Goal: Task Accomplishment & Management: Use online tool/utility

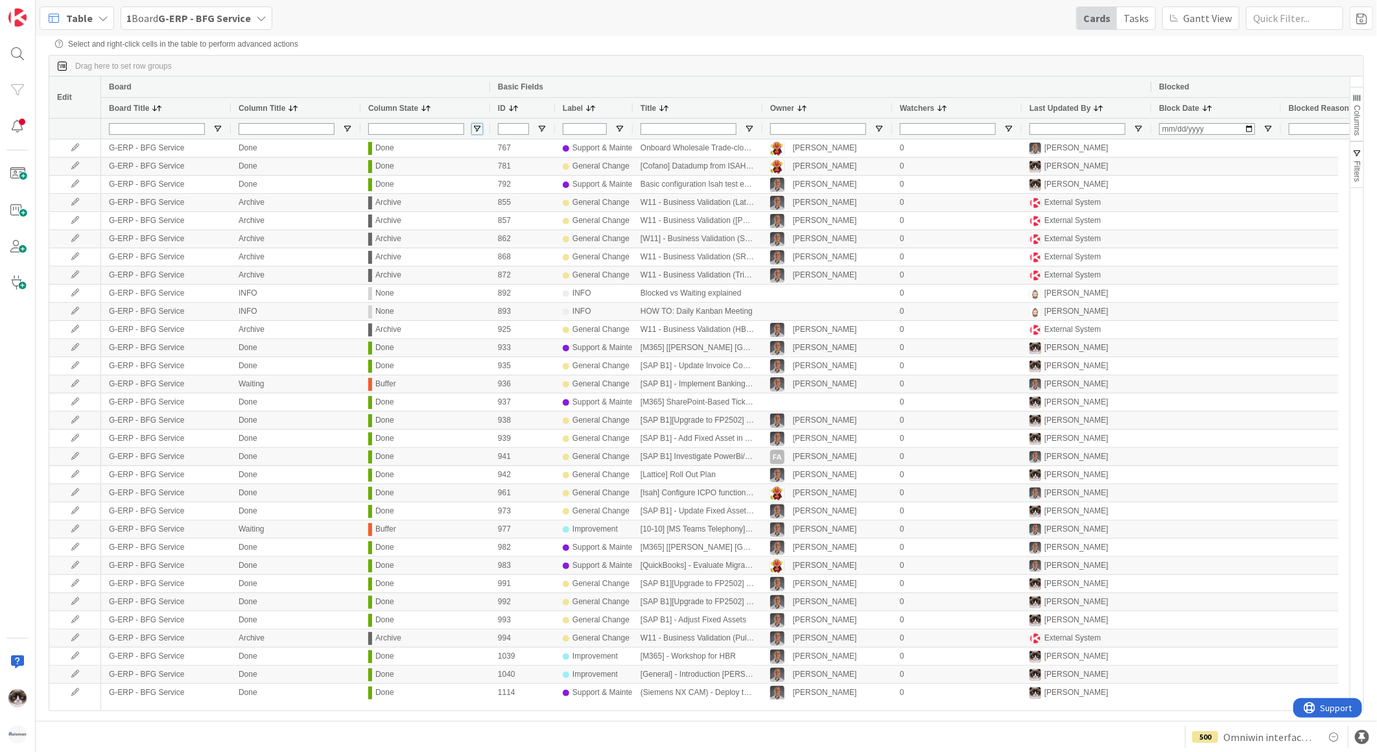
click at [474, 133] on span "Open Filter Menu" at bounding box center [477, 129] width 10 height 10
click at [484, 203] on input "Filter List" at bounding box center [478, 198] width 10 height 10
checkbox input "false"
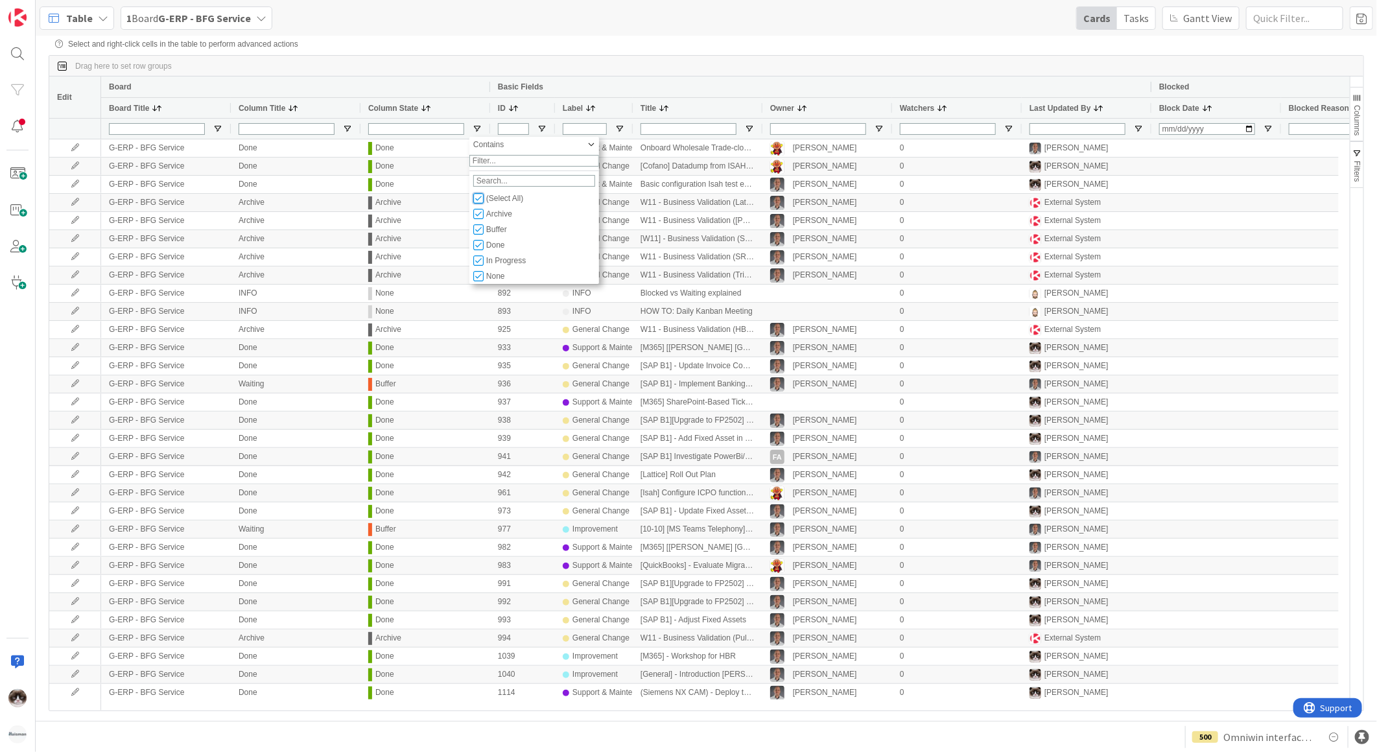
checkbox input "false"
type input "(0)"
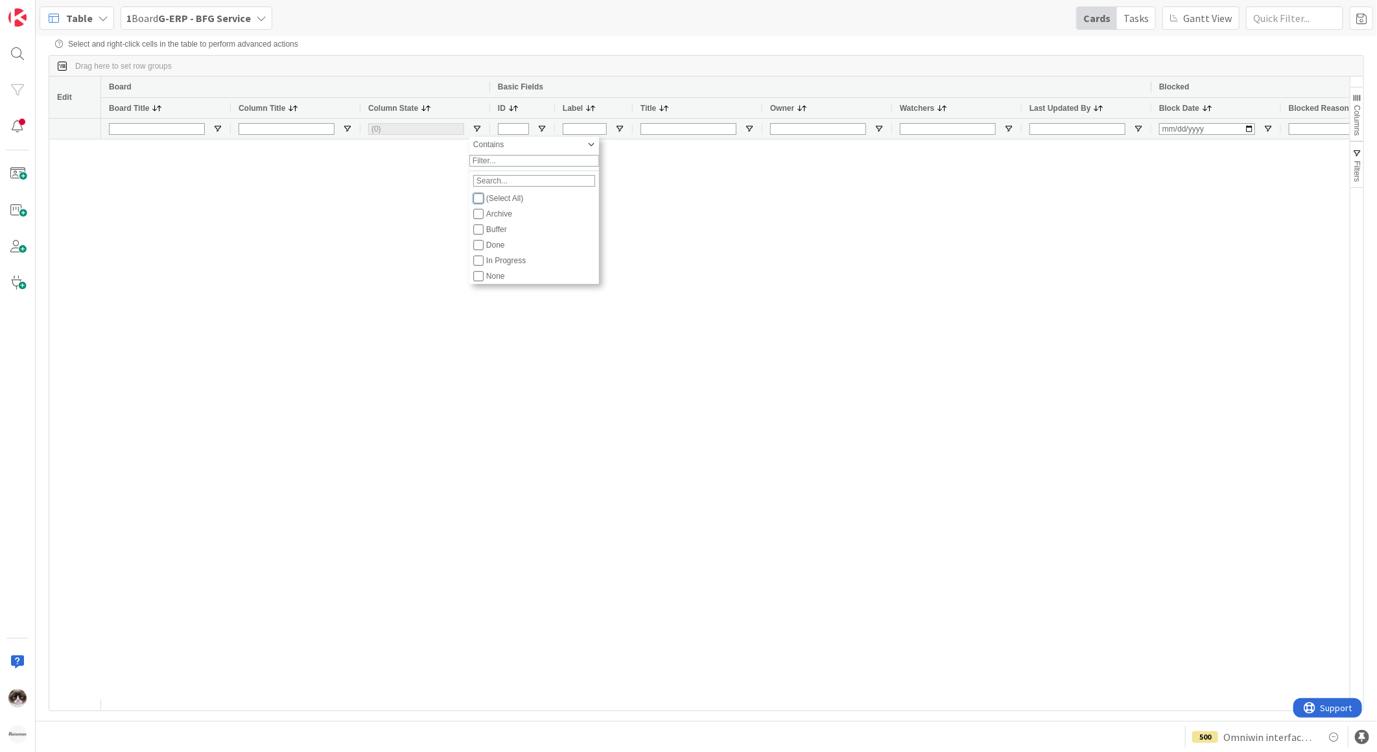
click at [475, 204] on input "Filter List" at bounding box center [478, 198] width 10 height 10
checkbox input "true"
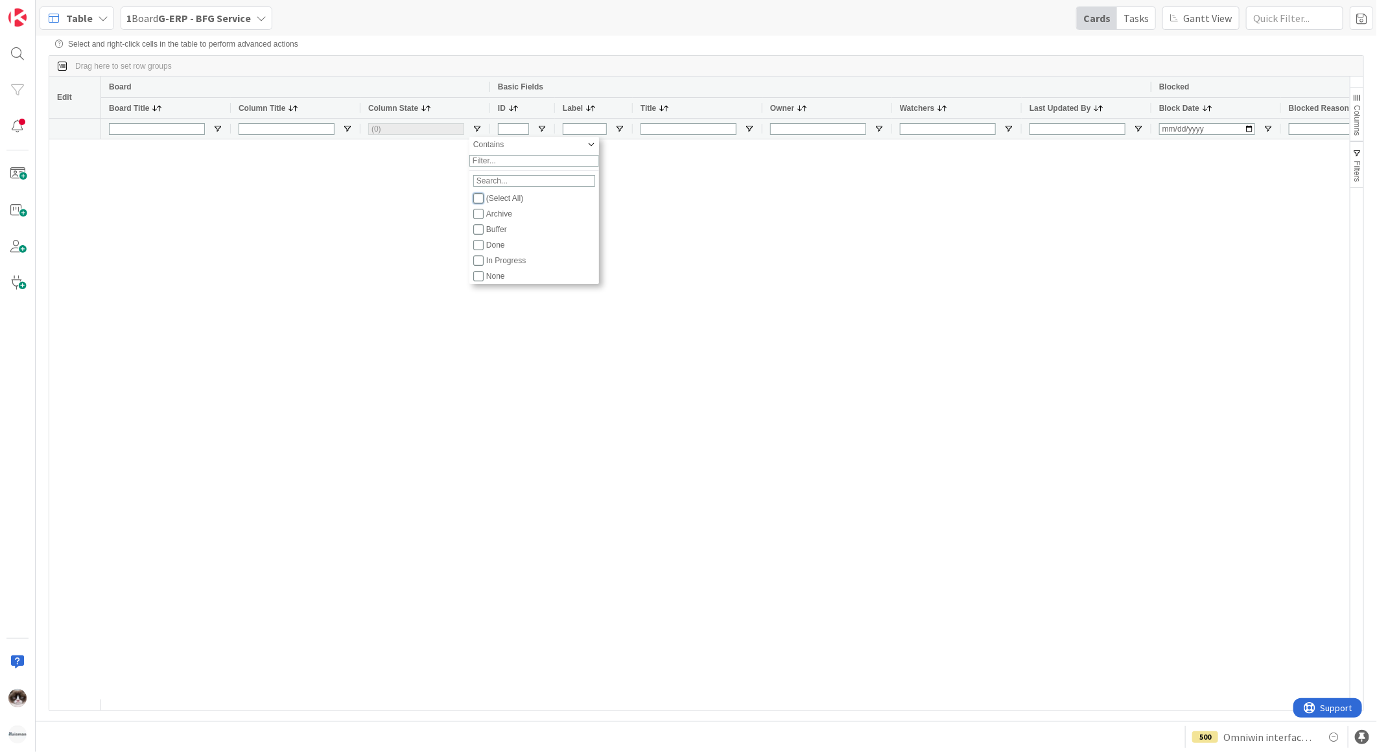
checkbox input "true"
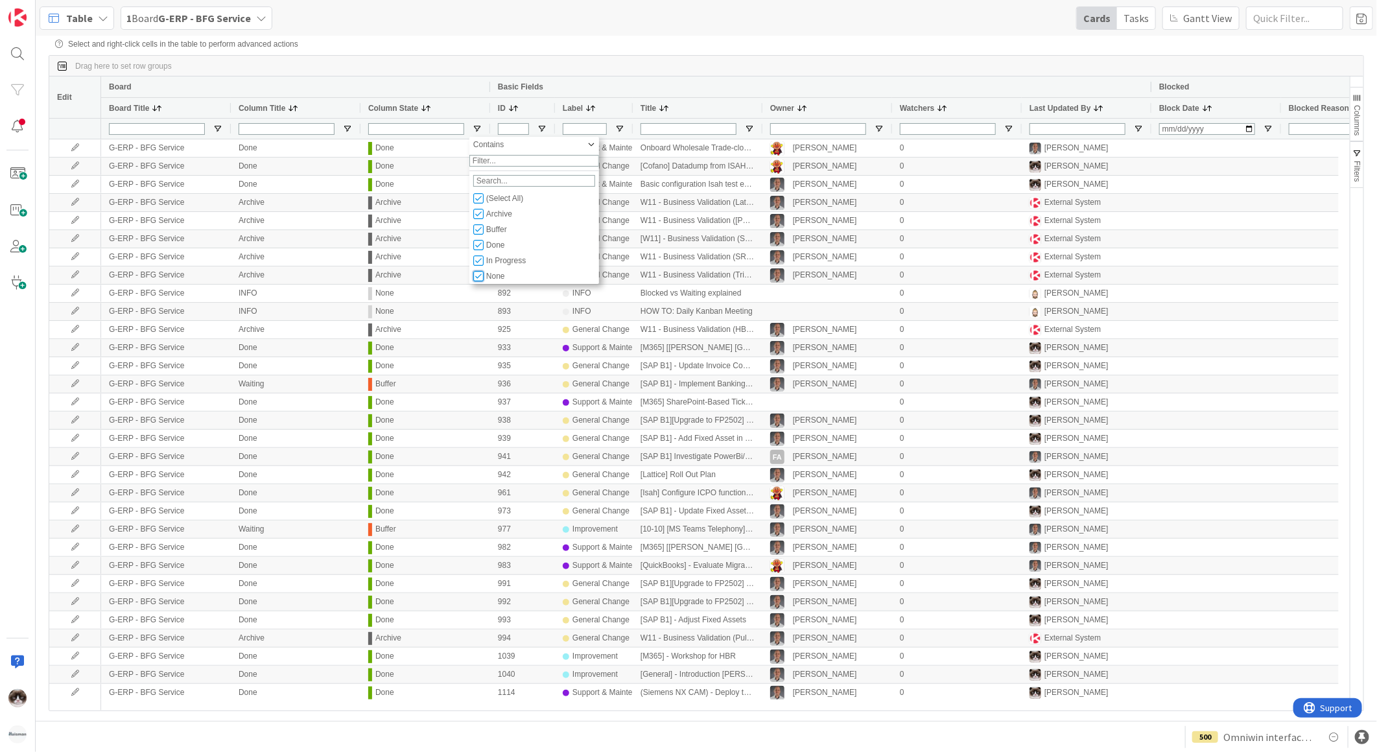
click at [483, 281] on input "Filter List" at bounding box center [478, 276] width 10 height 10
checkbox input "false"
type input "(5) Done,Archive,Buffer,In Progress,Start"
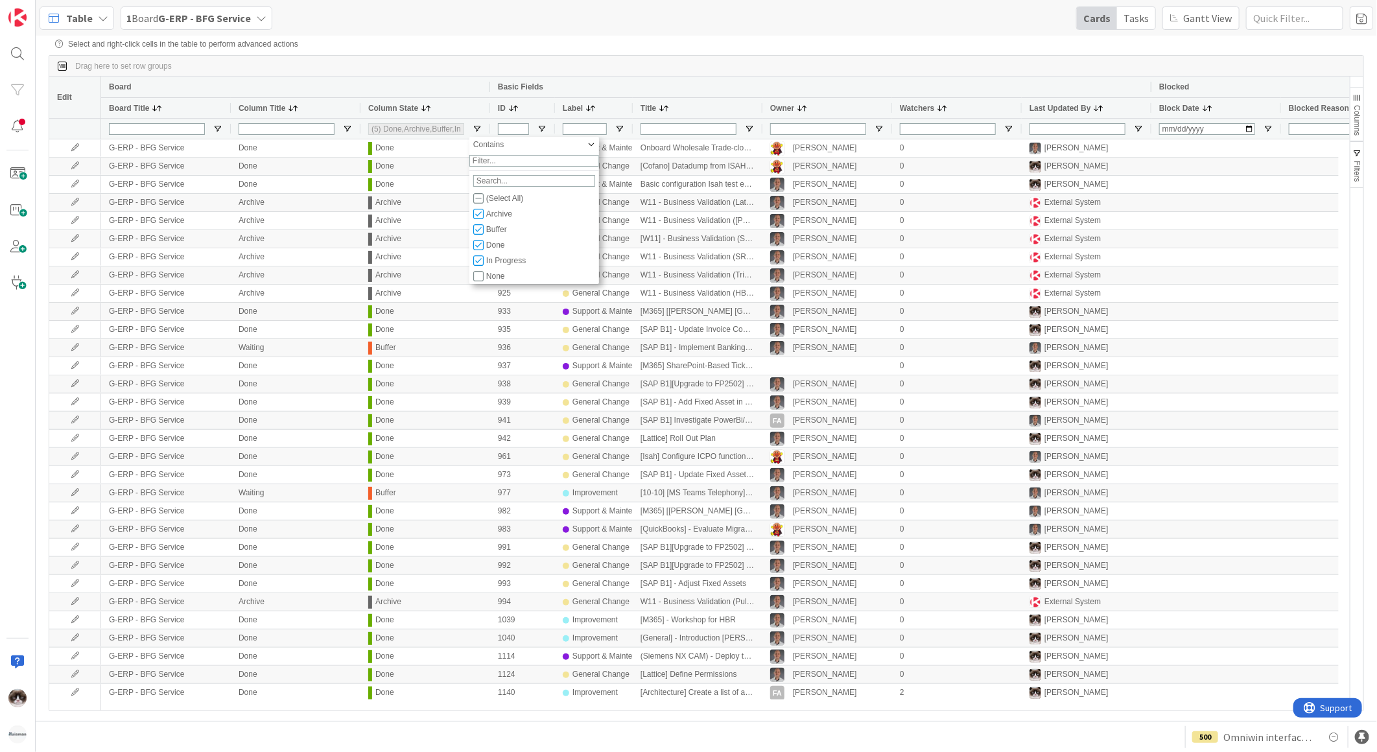
click at [796, 77] on div "Drag here to set row groups" at bounding box center [706, 66] width 1315 height 21
click at [1353, 25] on span at bounding box center [1361, 17] width 23 height 23
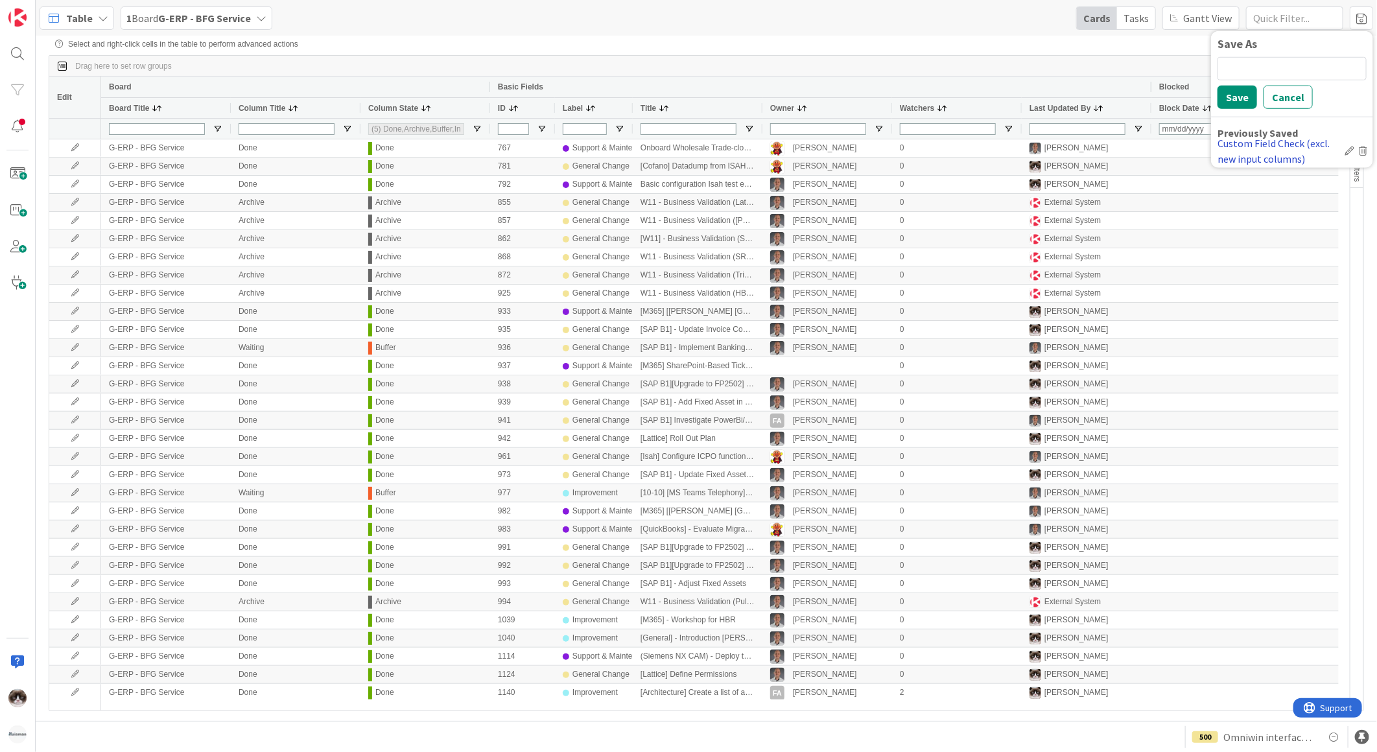
click at [1259, 137] on div "Custom Field Check (excl. new input columns)" at bounding box center [1279, 150] width 122 height 31
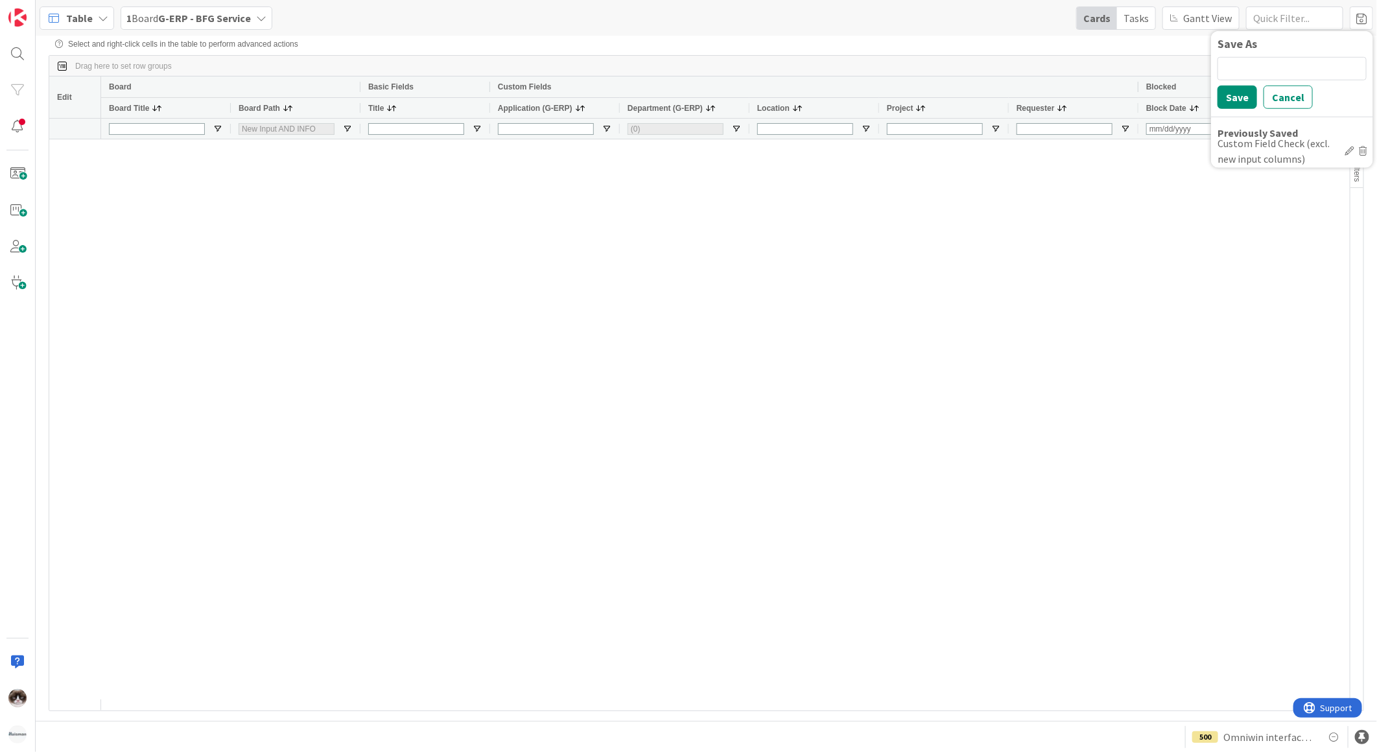
click at [226, 16] on b "G-ERP - BFG Service" at bounding box center [204, 18] width 93 height 13
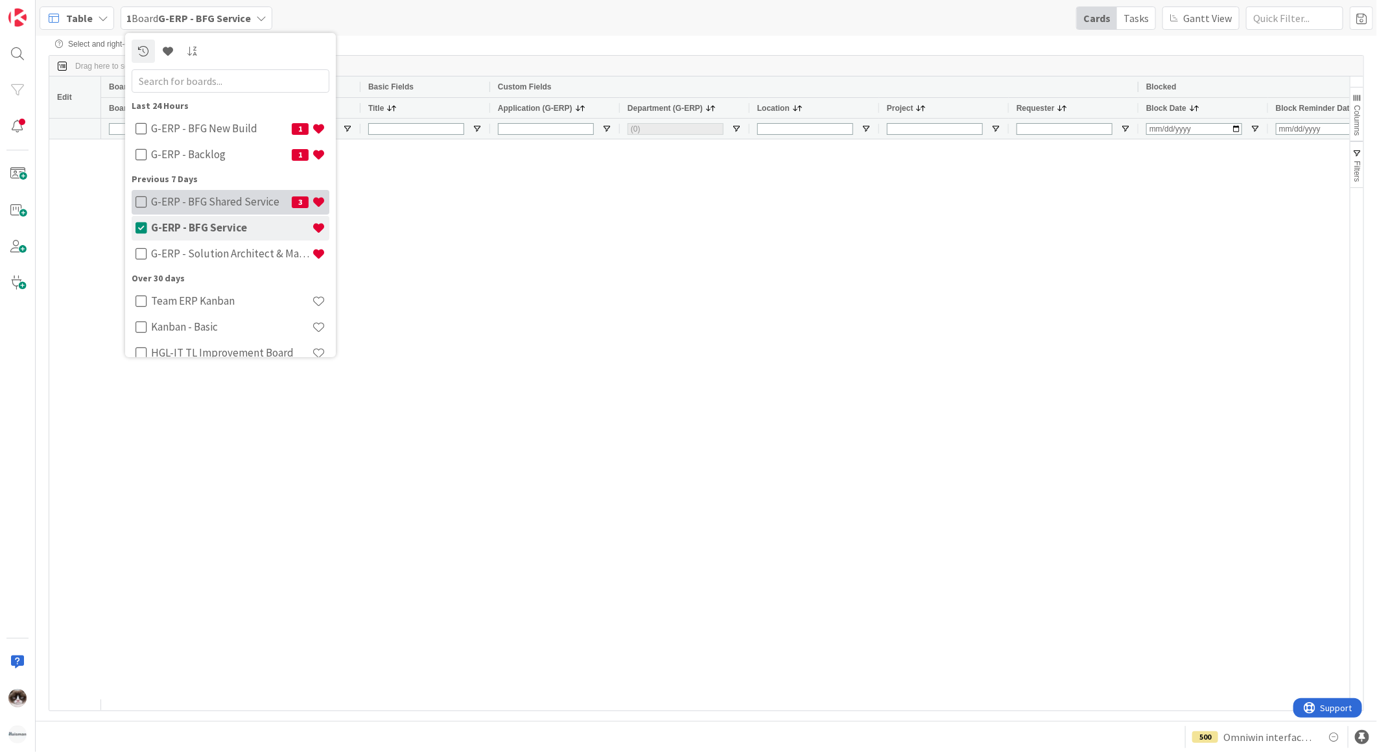
click at [204, 206] on h4 "G-ERP - BFG Shared Service" at bounding box center [221, 201] width 141 height 13
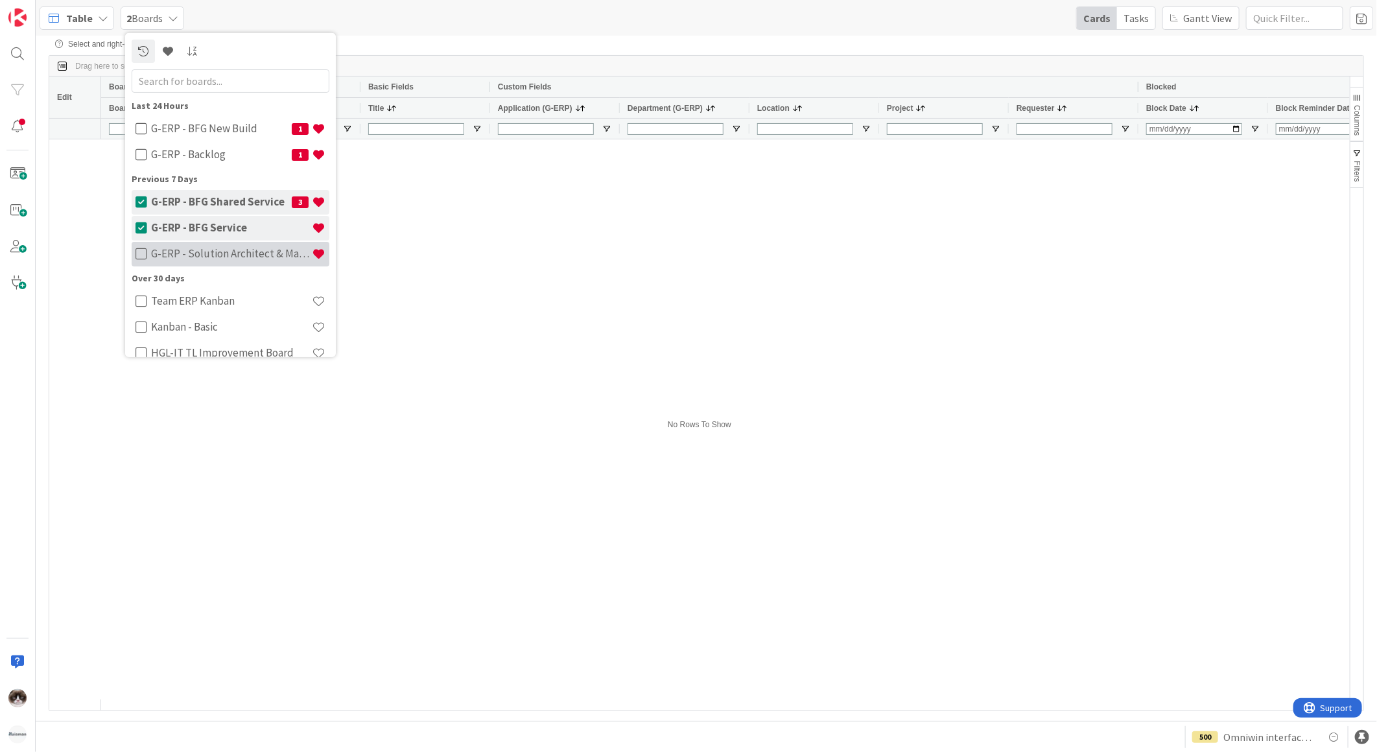
click at [177, 256] on h4 "G-ERP - Solution Architect & Management" at bounding box center [231, 253] width 161 height 13
click at [189, 156] on h4 "G-ERP - Backlog" at bounding box center [221, 154] width 141 height 13
click at [189, 132] on h4 "G-ERP - BFG New Build" at bounding box center [221, 128] width 141 height 13
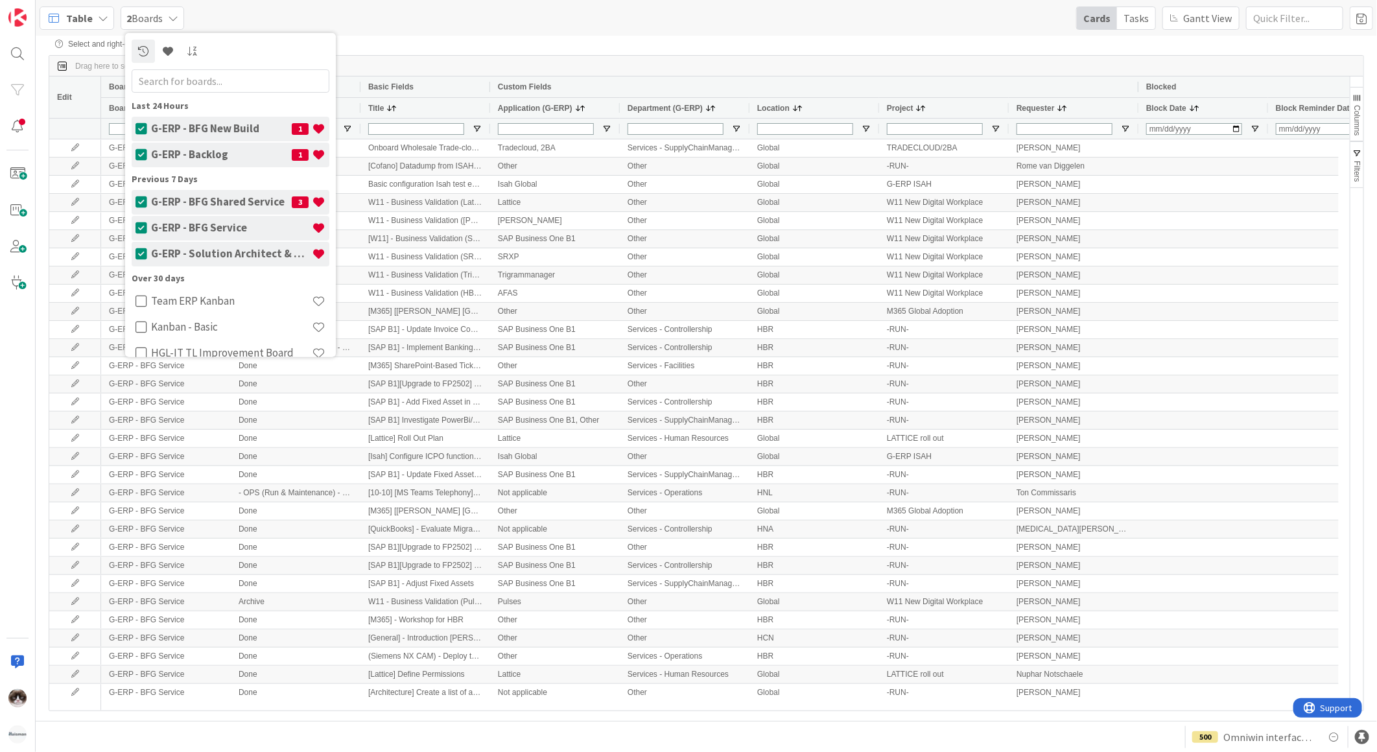
click at [590, 28] on div "Table 2 Boards Last 24 Hours G-ERP - BFG New Build 1 G-ERP - Backlog 1 Previous…" at bounding box center [707, 18] width 1342 height 36
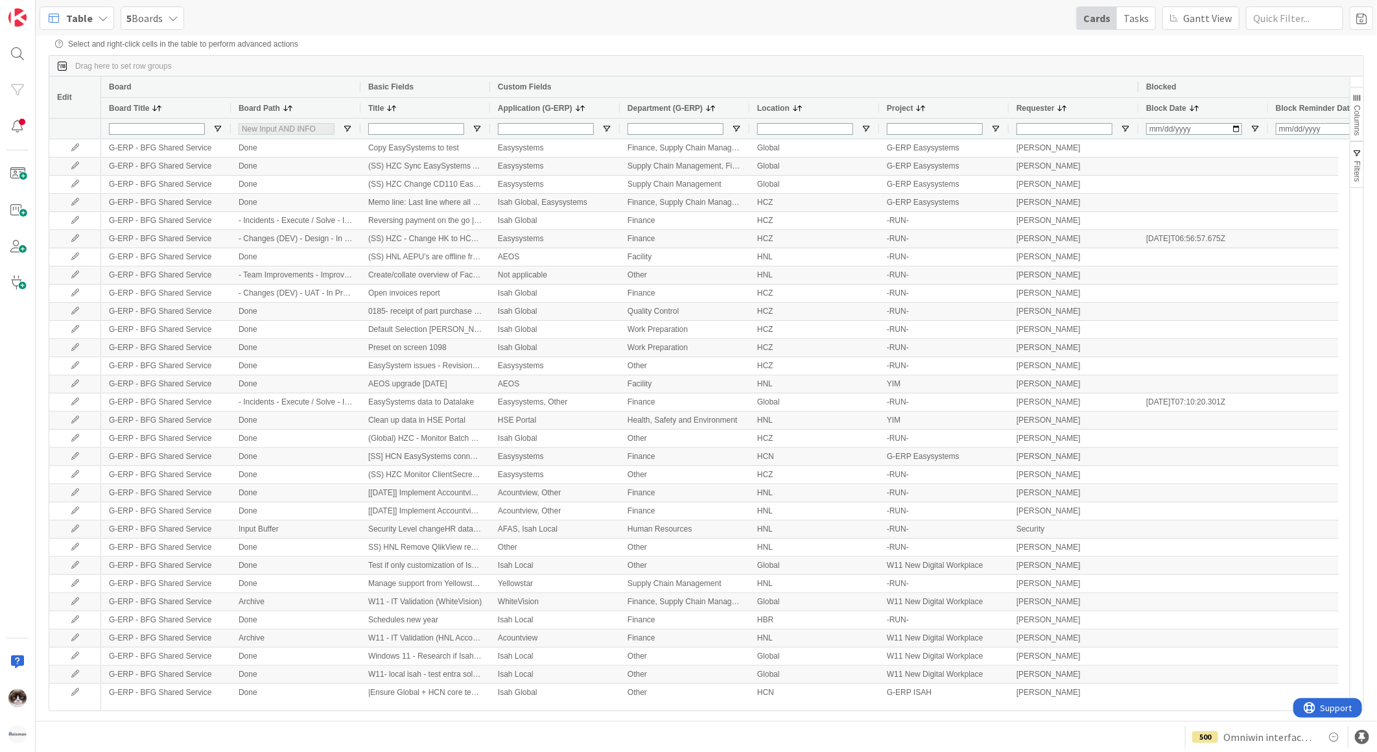
click at [575, 110] on span at bounding box center [580, 108] width 10 height 10
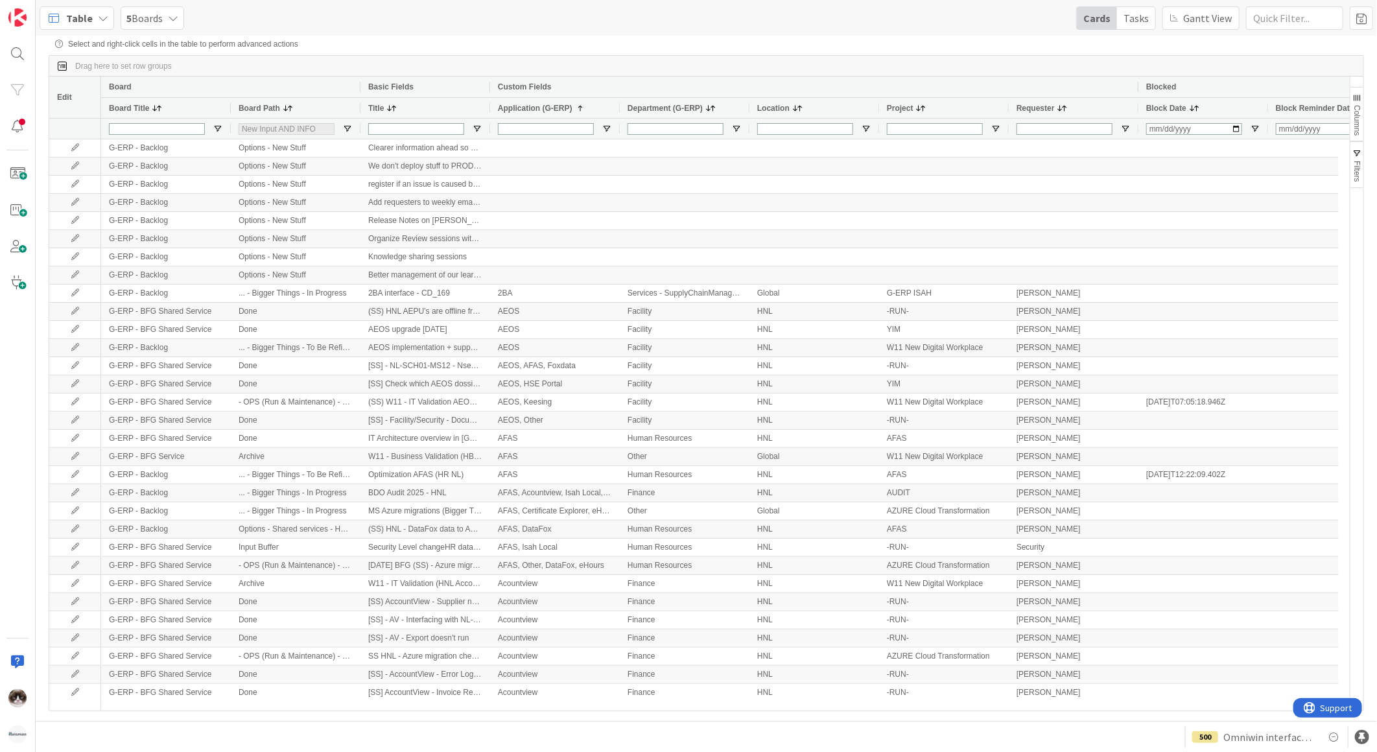
click at [711, 112] on span at bounding box center [711, 108] width 10 height 10
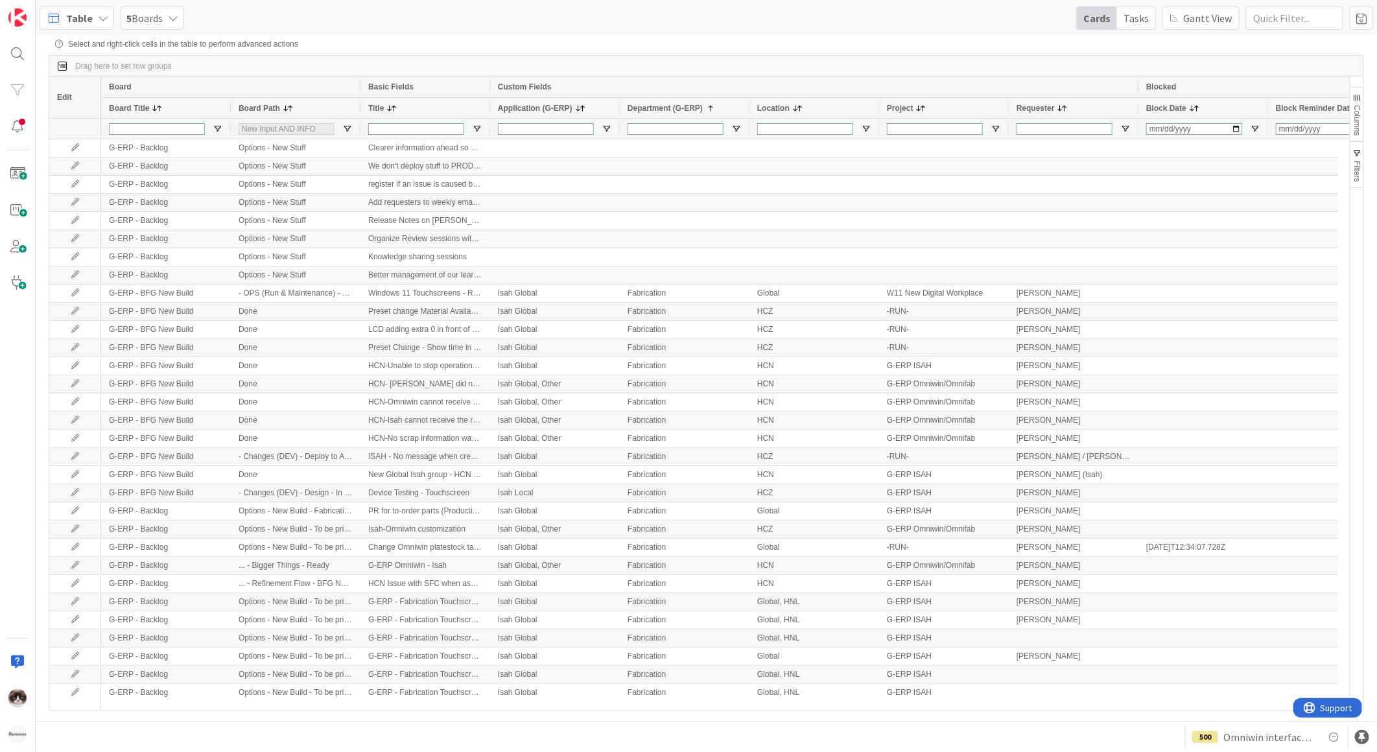
click at [800, 106] on span at bounding box center [797, 108] width 10 height 10
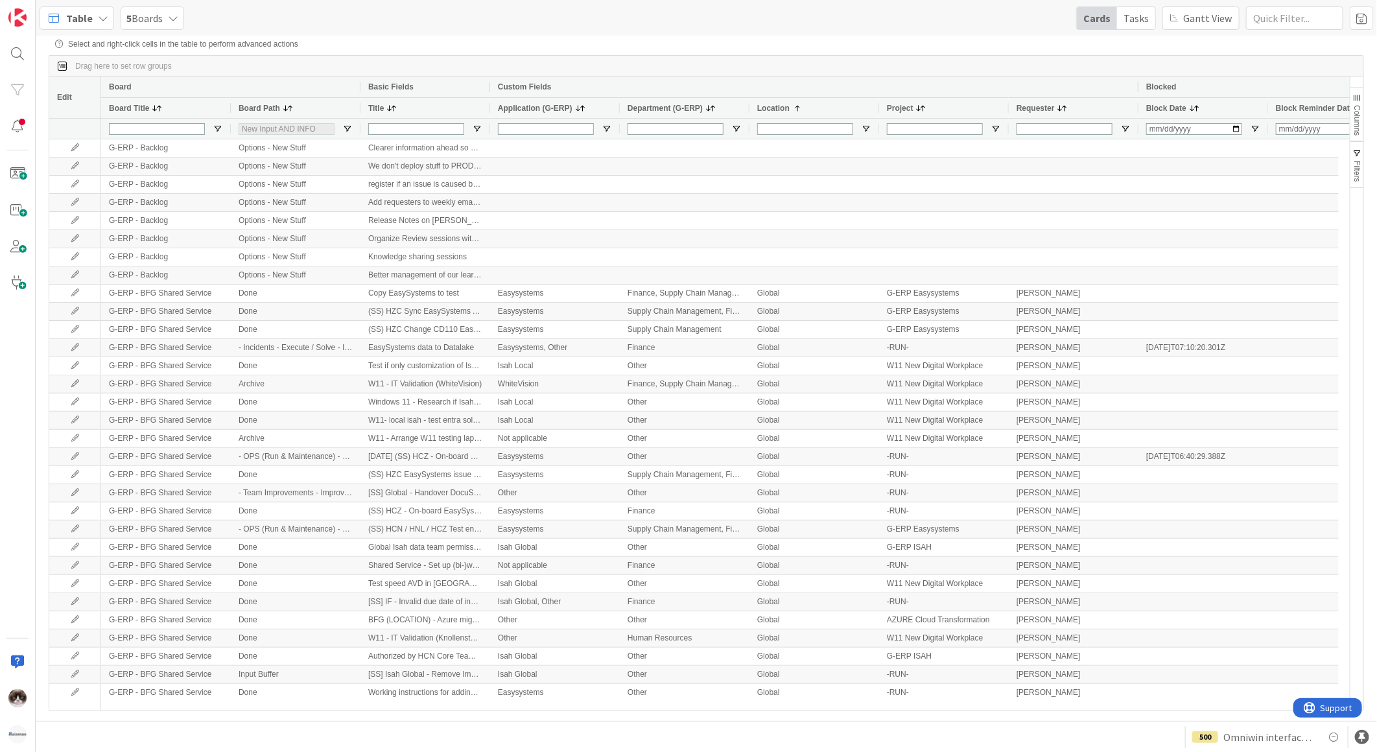
click at [919, 112] on span at bounding box center [921, 108] width 10 height 10
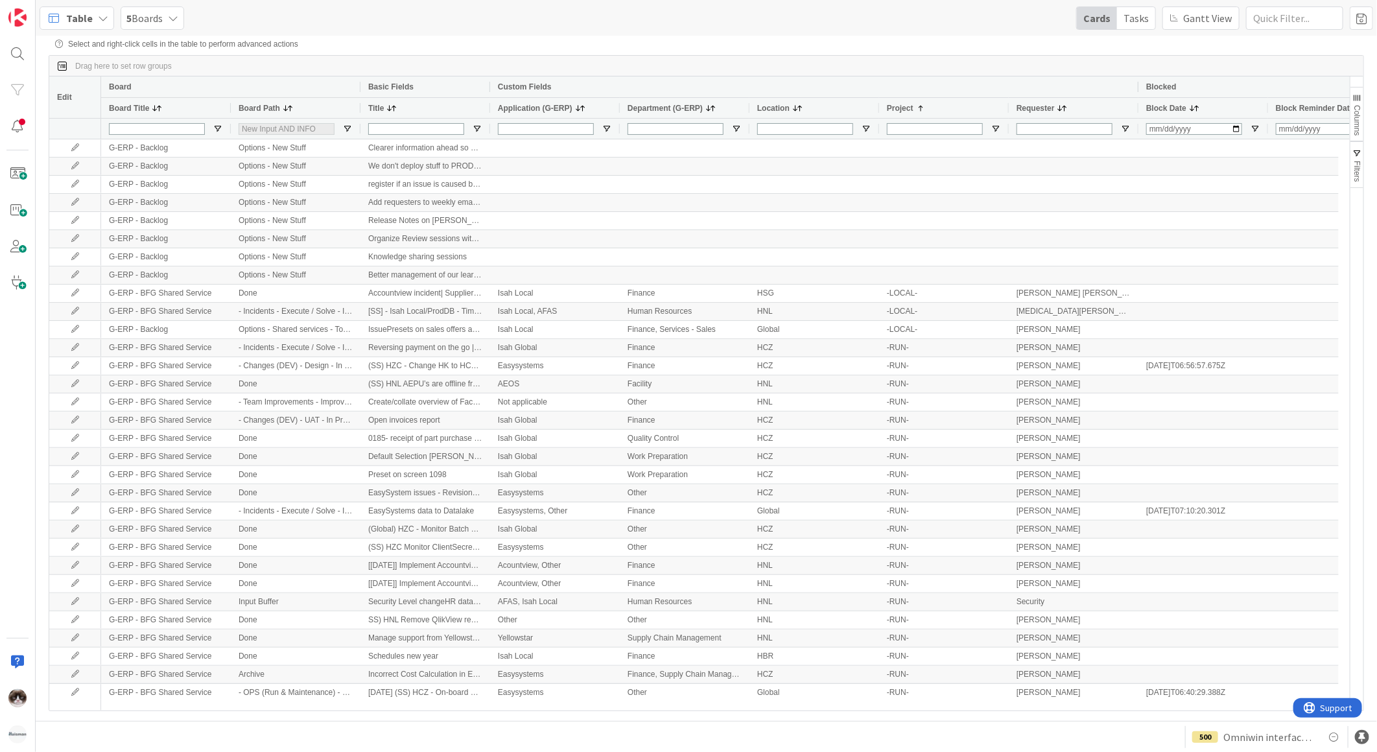
click at [1058, 111] on span at bounding box center [1063, 108] width 10 height 10
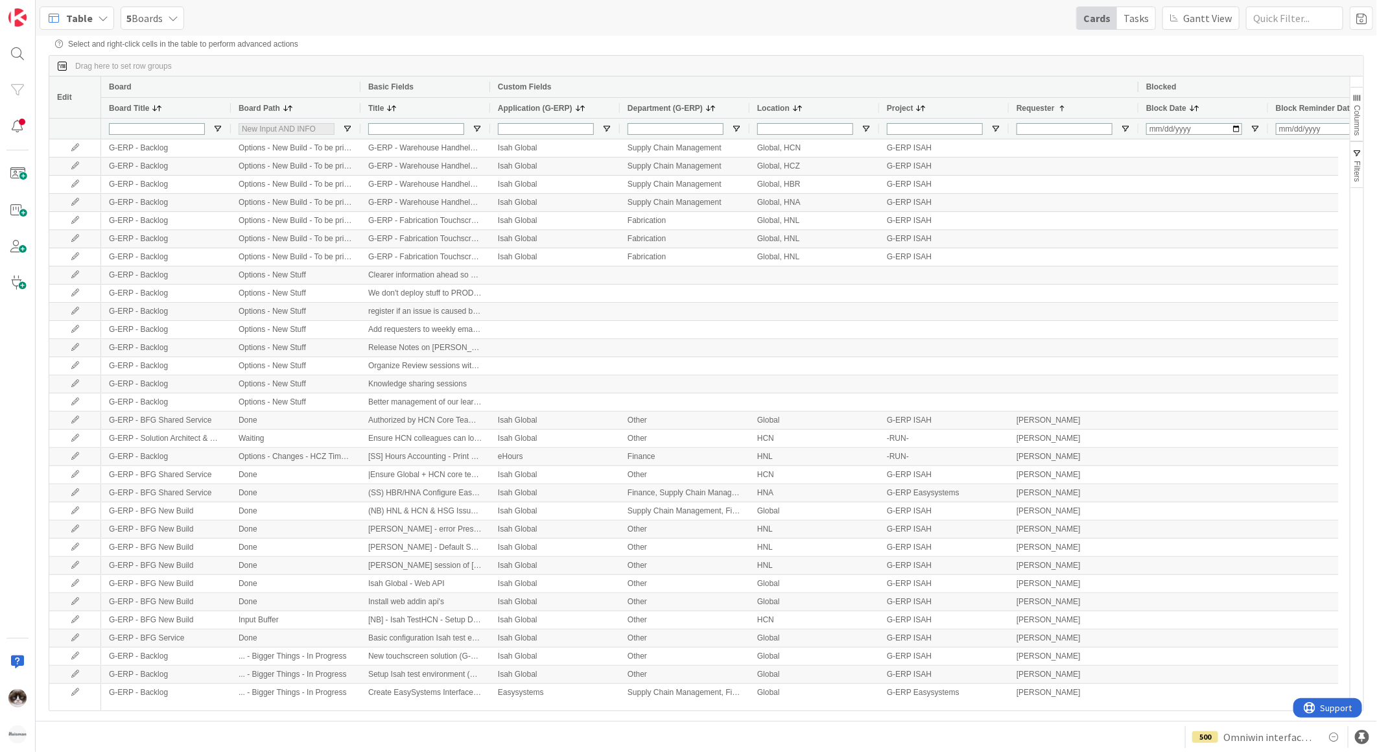
click at [89, 10] on span "Table" at bounding box center [79, 18] width 27 height 16
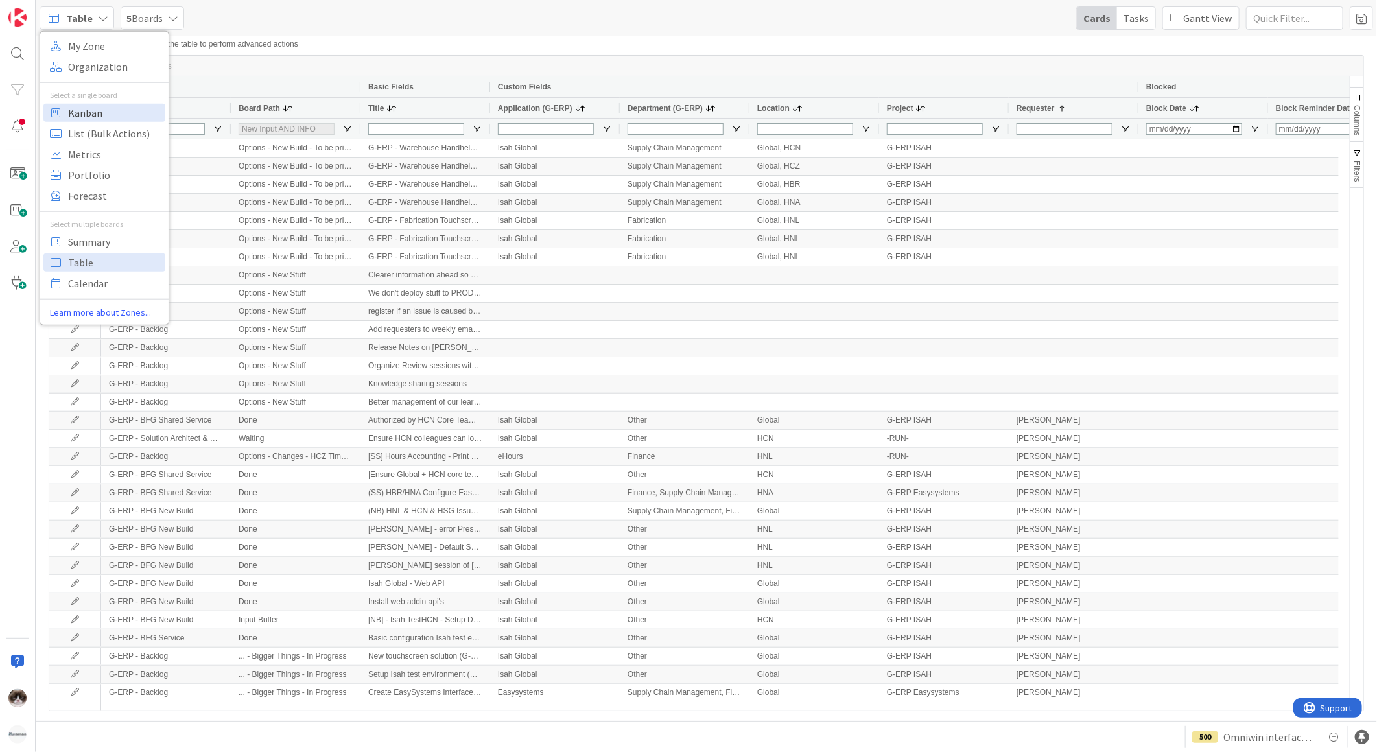
click at [109, 114] on span "Kanban" at bounding box center [114, 111] width 93 height 19
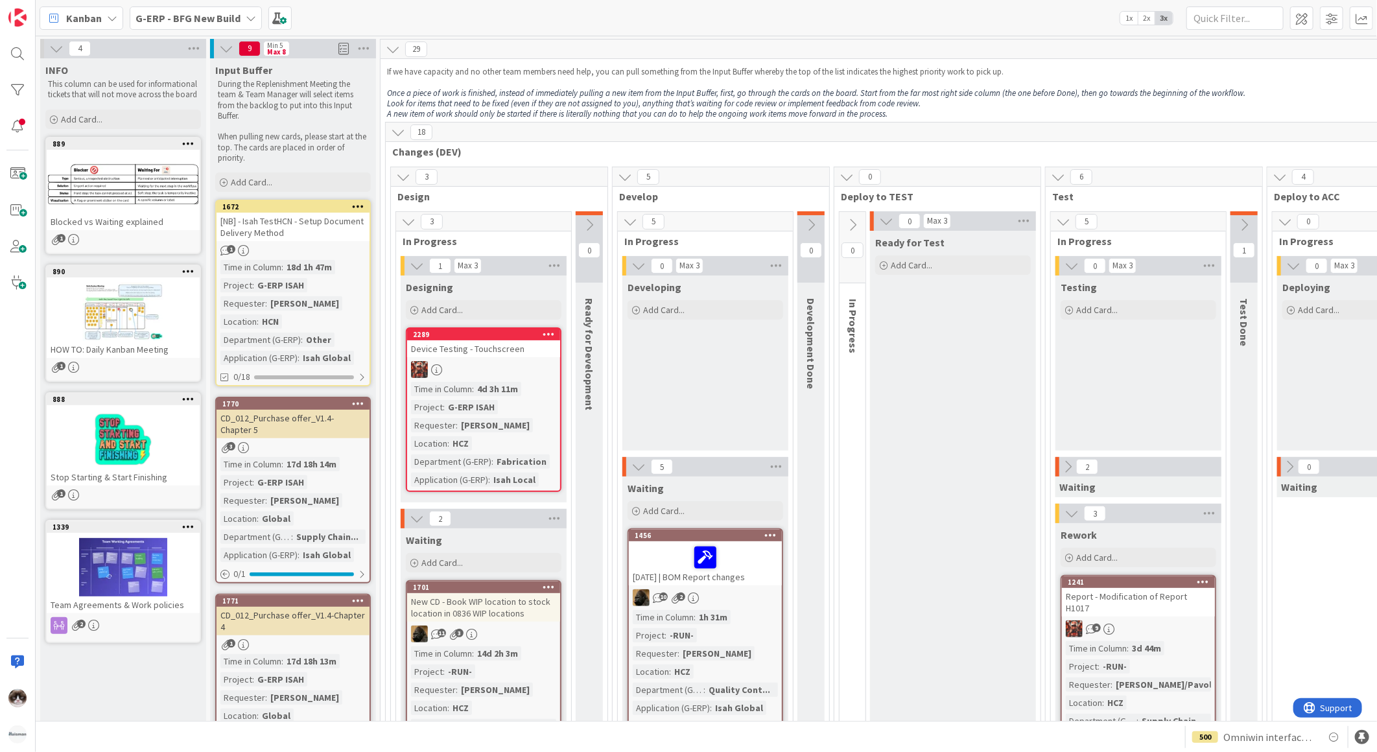
click at [204, 13] on b "G-ERP - BFG New Build" at bounding box center [188, 18] width 105 height 13
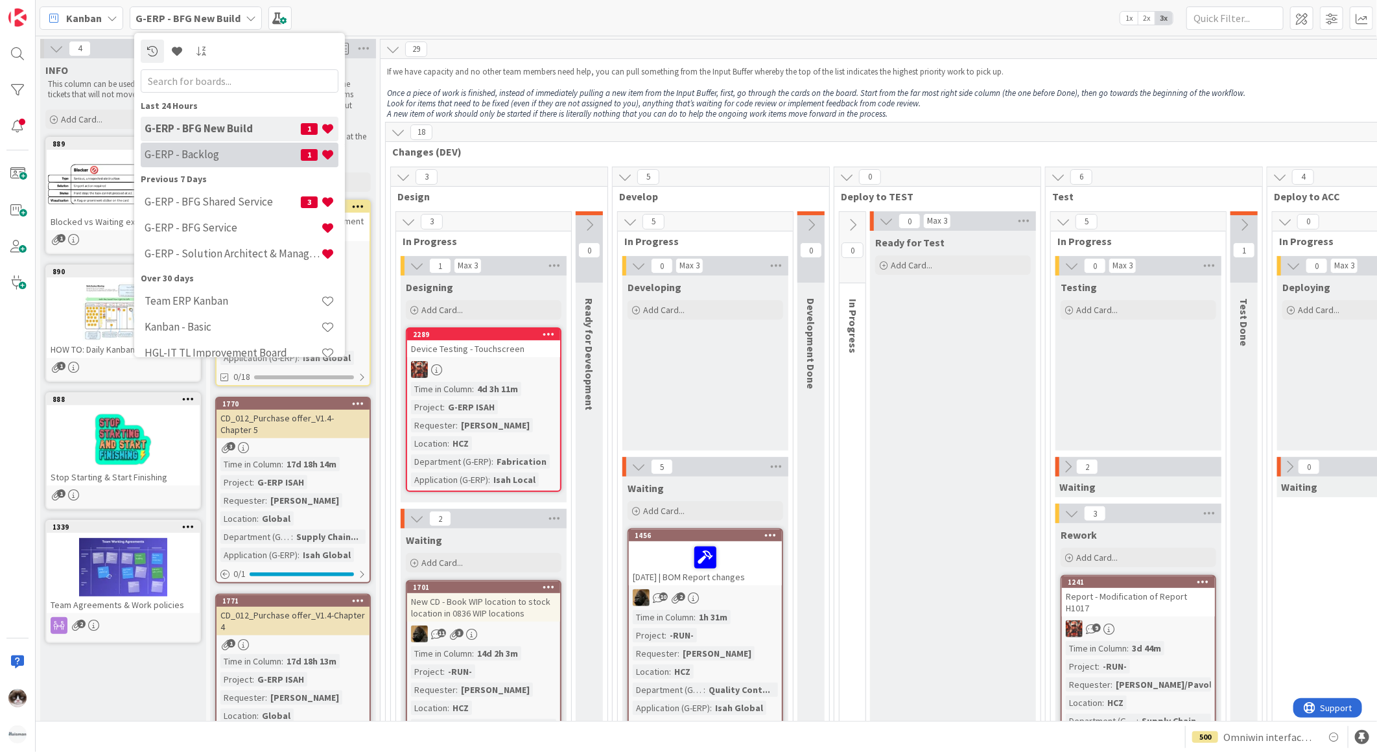
click at [197, 160] on h4 "G-ERP - Backlog" at bounding box center [223, 154] width 156 height 13
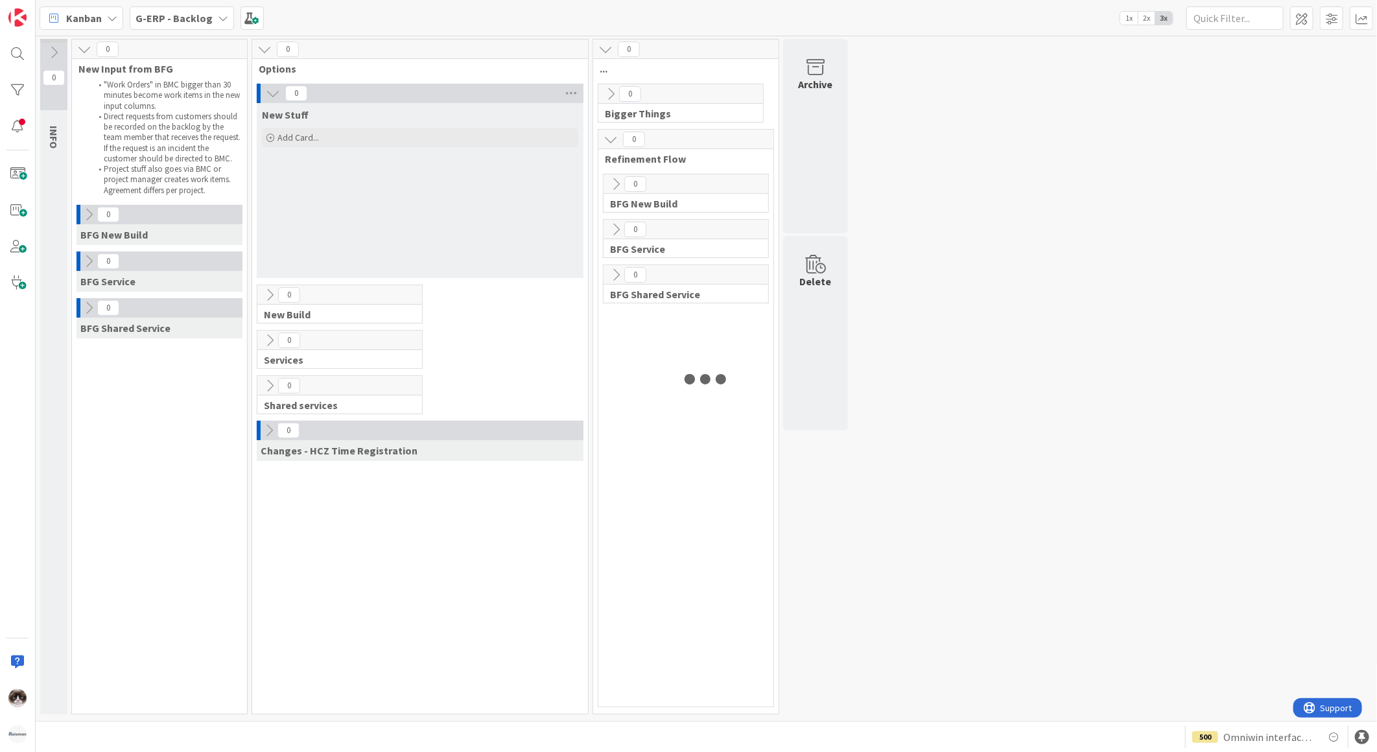
click at [209, 15] on div "G-ERP - Backlog" at bounding box center [182, 17] width 104 height 23
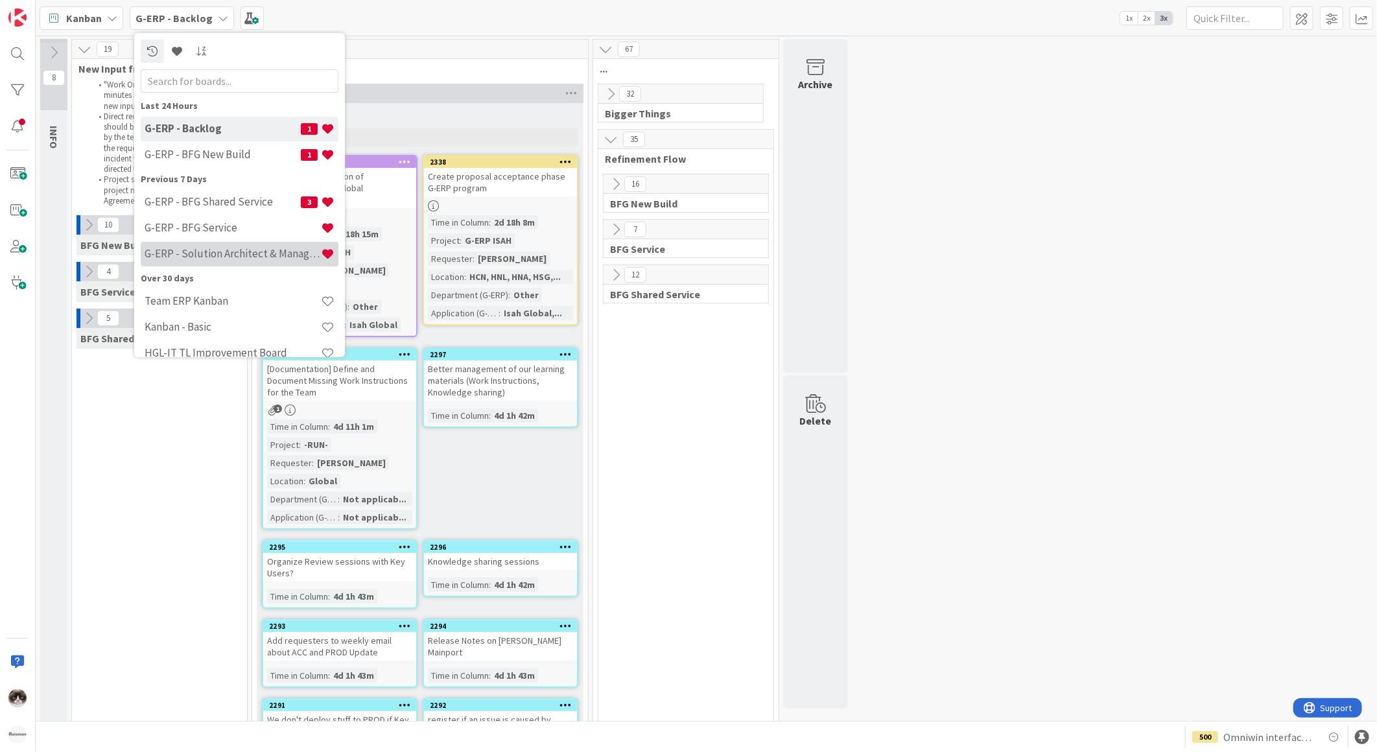
click at [220, 256] on h4 "G-ERP - Solution Architect & Management" at bounding box center [233, 253] width 176 height 13
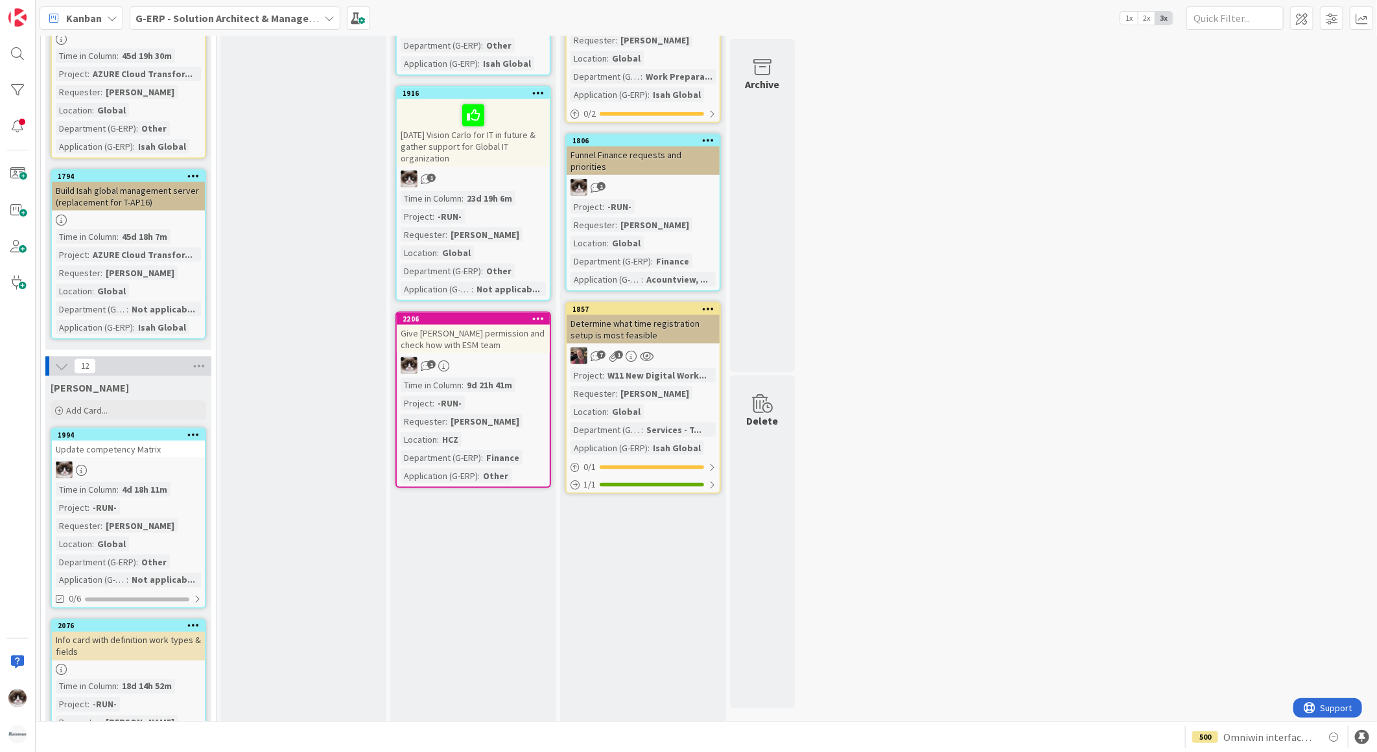
scroll to position [1008, 0]
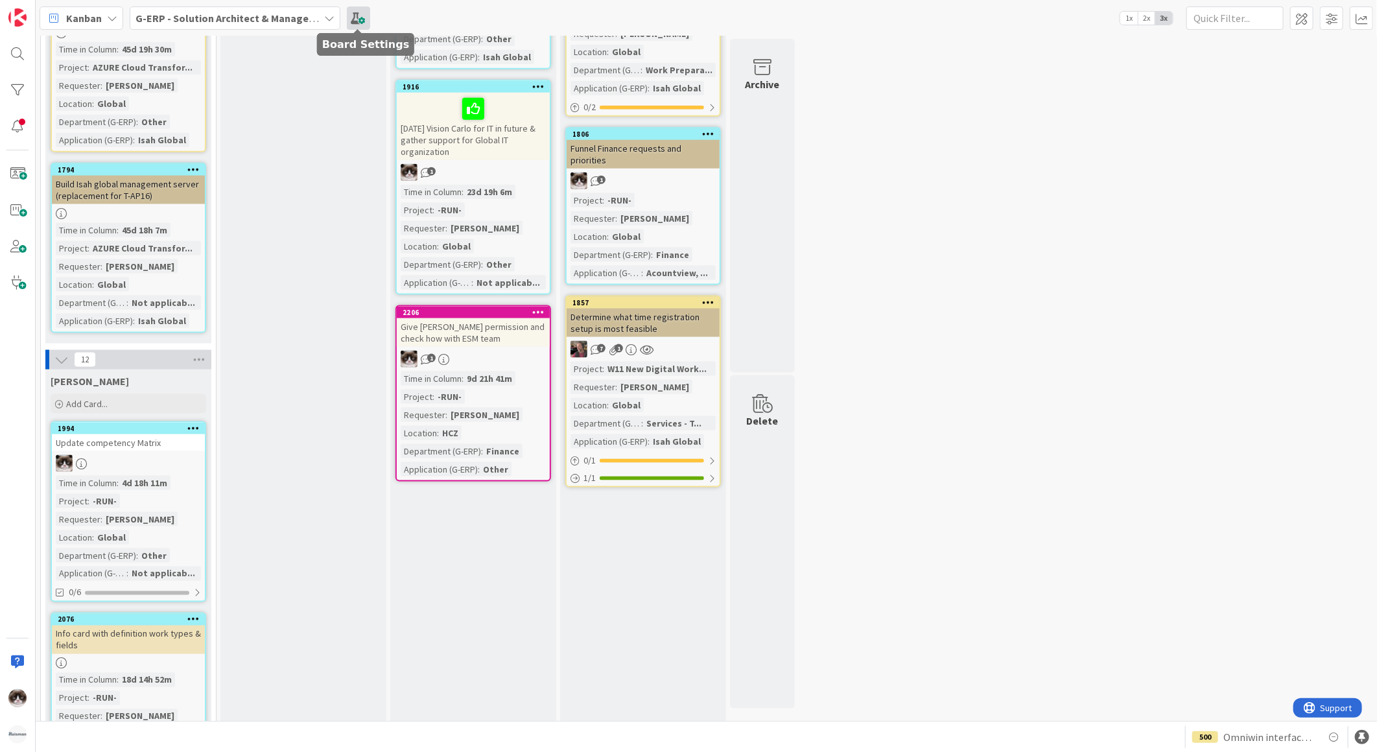
click at [359, 14] on span at bounding box center [358, 17] width 23 height 23
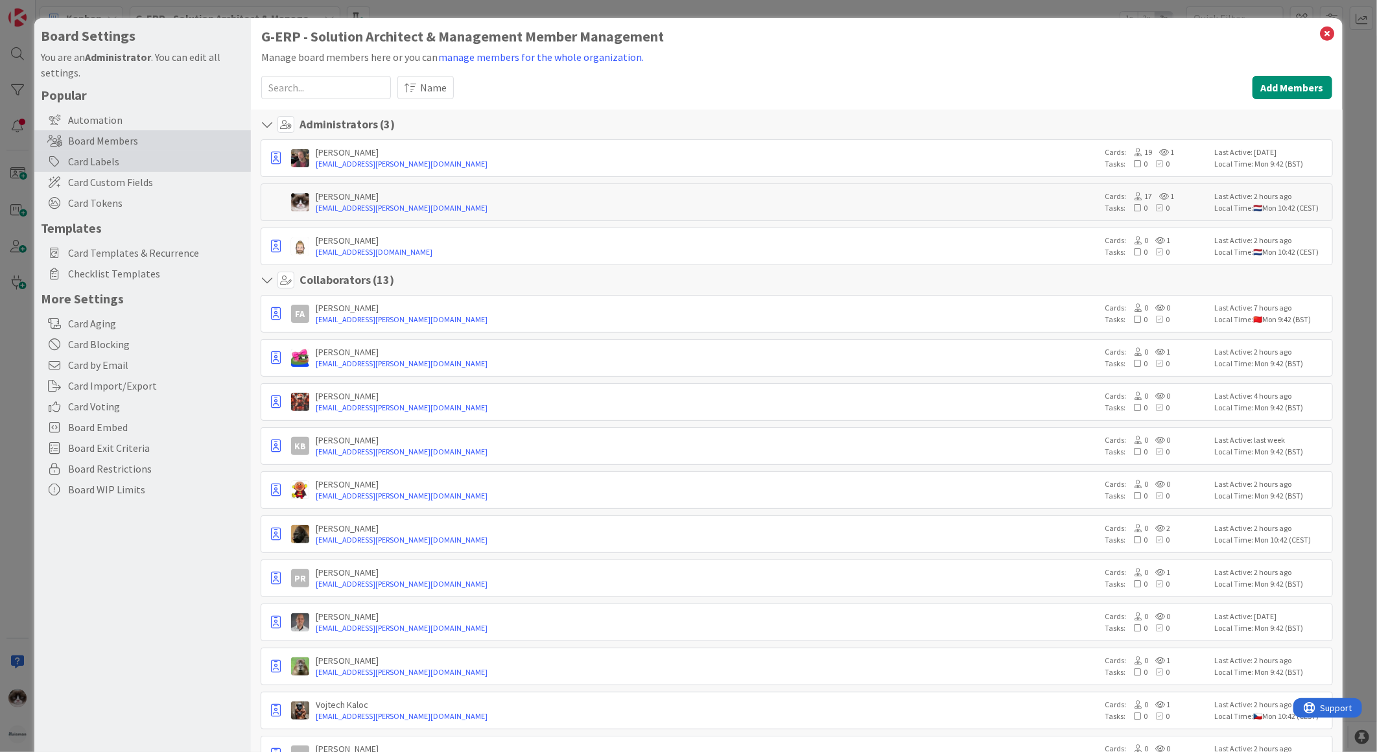
click at [121, 160] on div "Card Labels" at bounding box center [142, 161] width 217 height 21
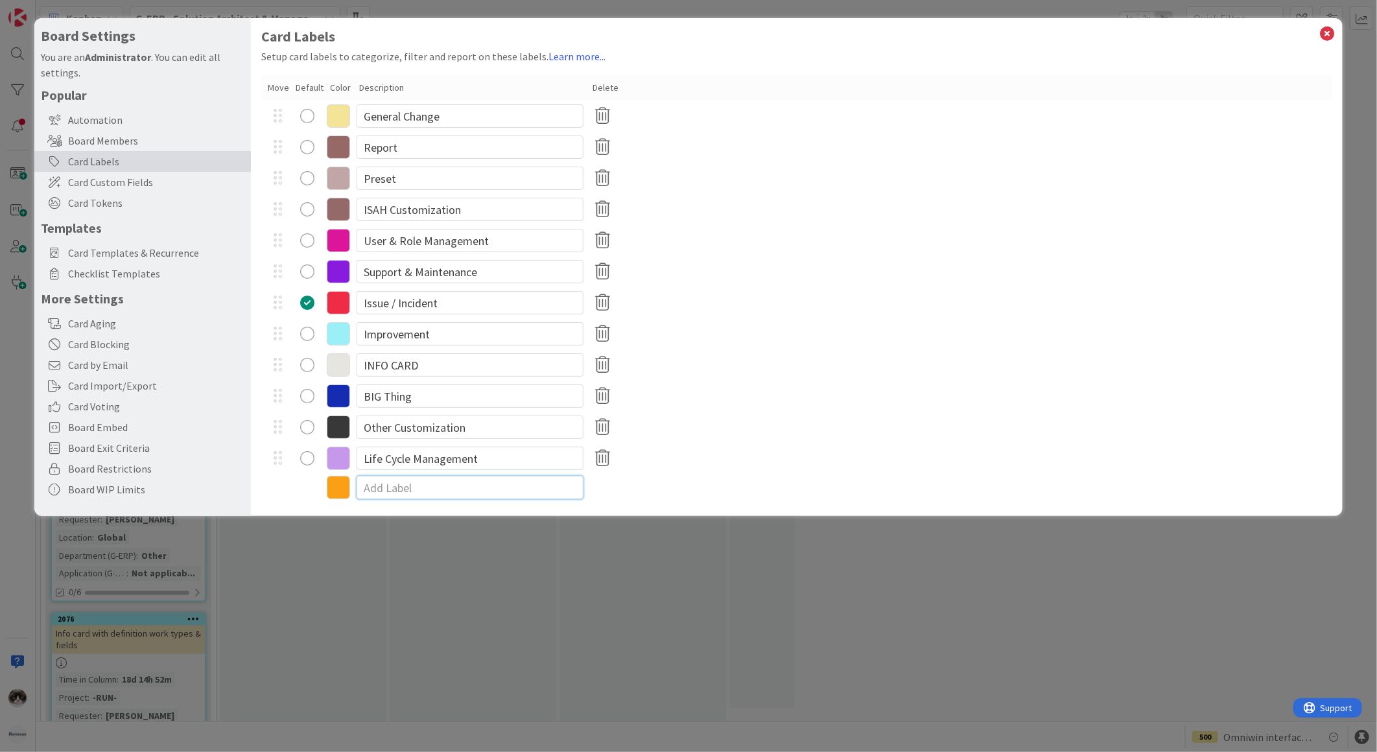
click at [372, 486] on input at bounding box center [470, 487] width 227 height 23
type input "M"
drag, startPoint x: 448, startPoint y: 482, endPoint x: 313, endPoint y: 480, distance: 135.6
click at [313, 480] on div "Team Management" at bounding box center [796, 487] width 1071 height 27
type input "Management"
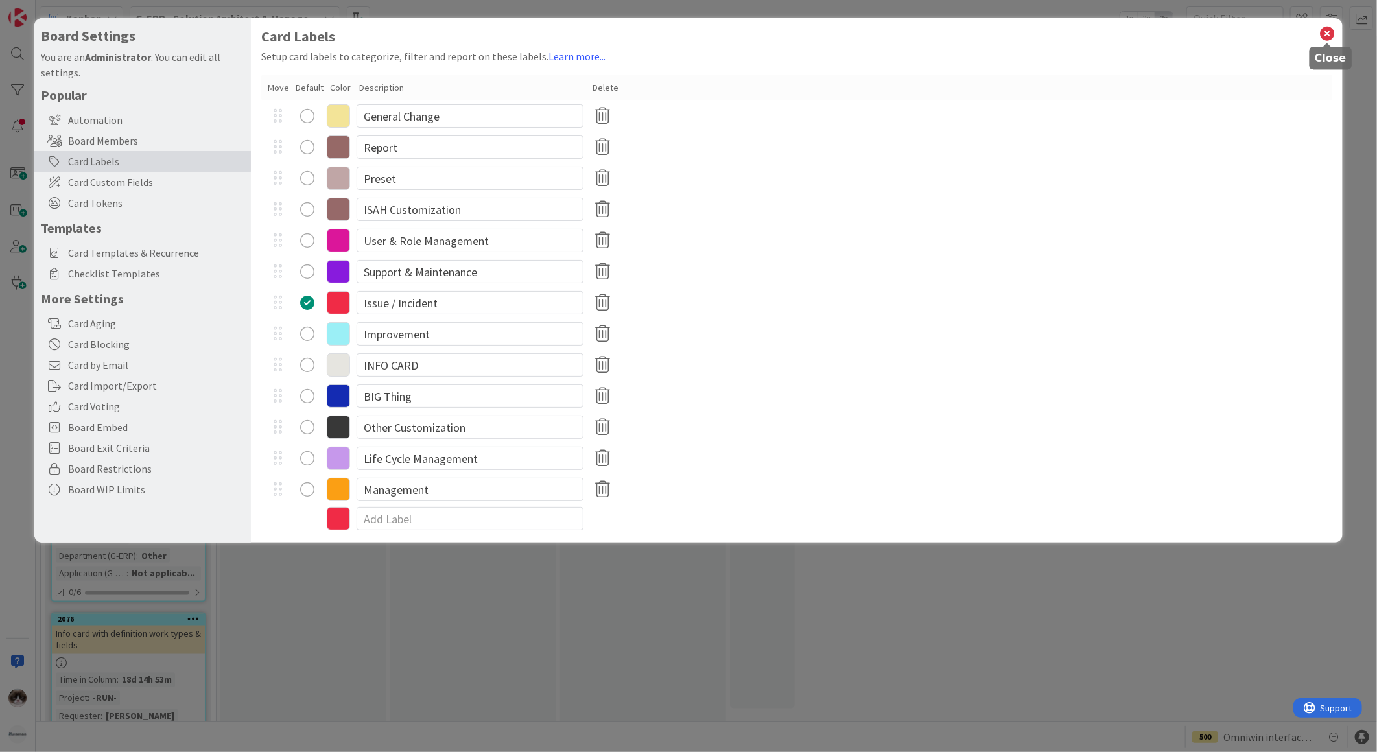
click at [1327, 27] on icon at bounding box center [1328, 34] width 17 height 18
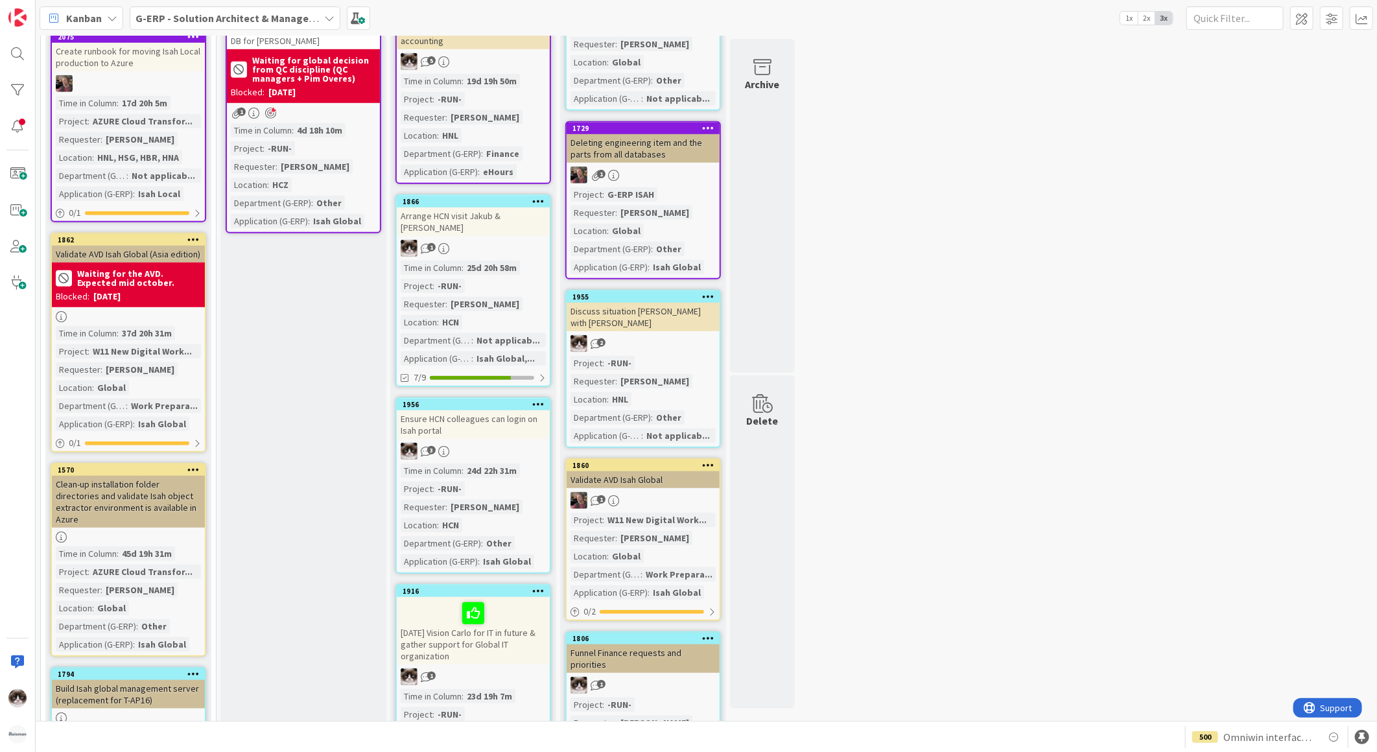
scroll to position [0, 0]
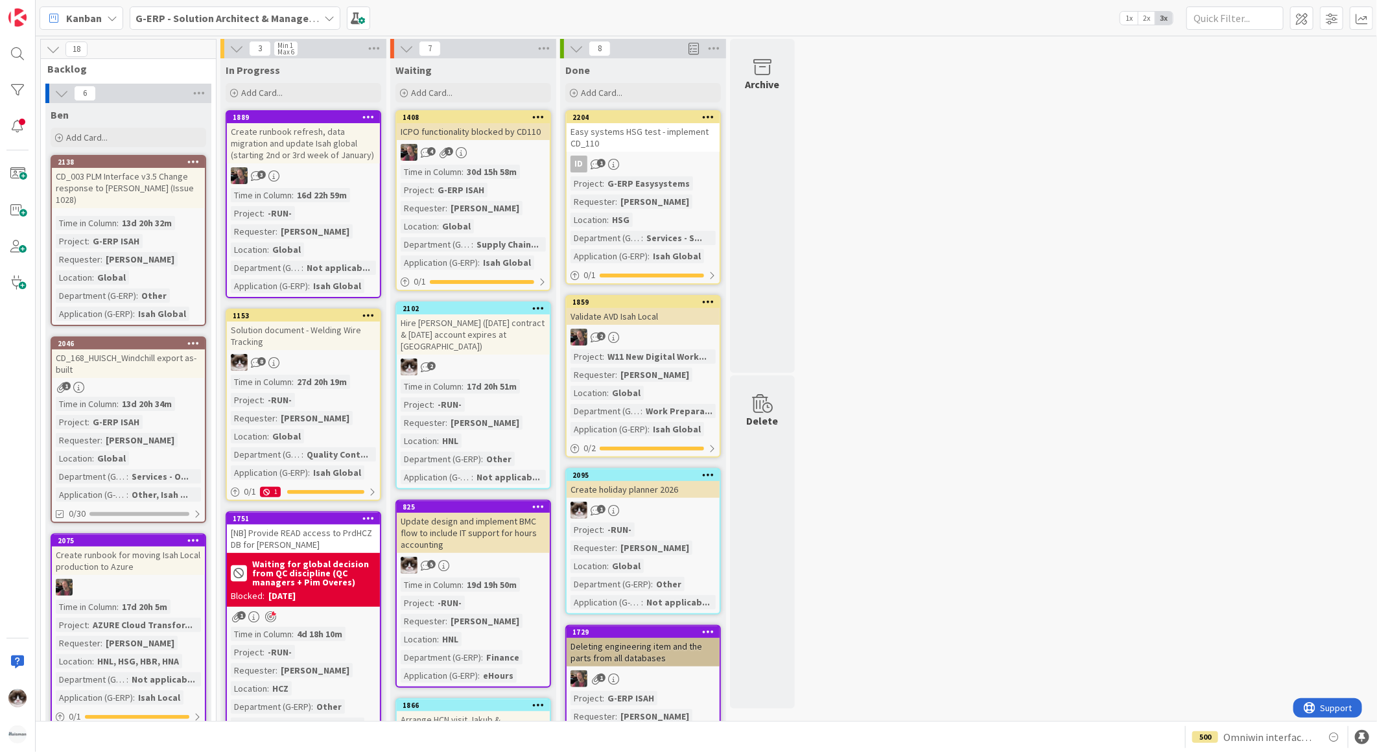
click at [314, 346] on div "Solution document - Welding Wire Tracking" at bounding box center [303, 336] width 153 height 29
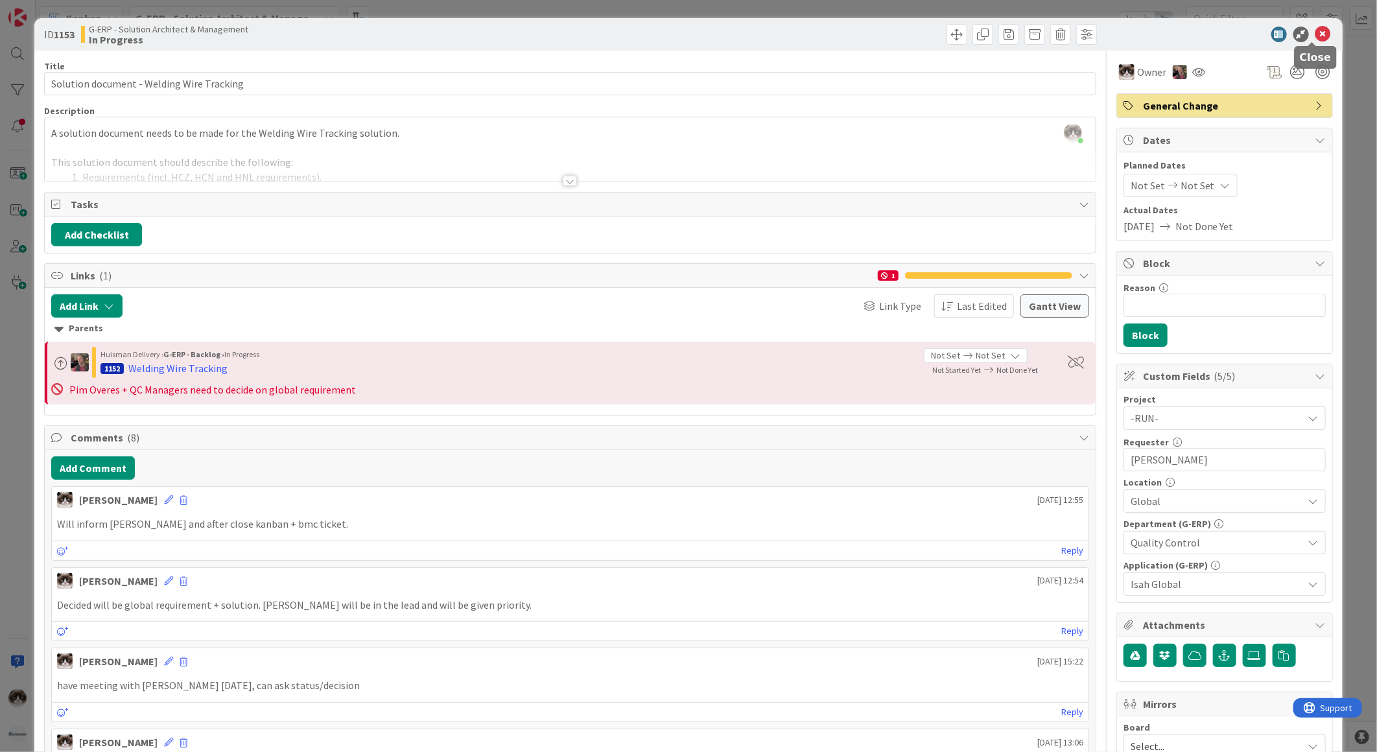
drag, startPoint x: 1308, startPoint y: 34, endPoint x: 1211, endPoint y: 58, distance: 99.6
click at [1316, 34] on icon at bounding box center [1324, 35] width 16 height 16
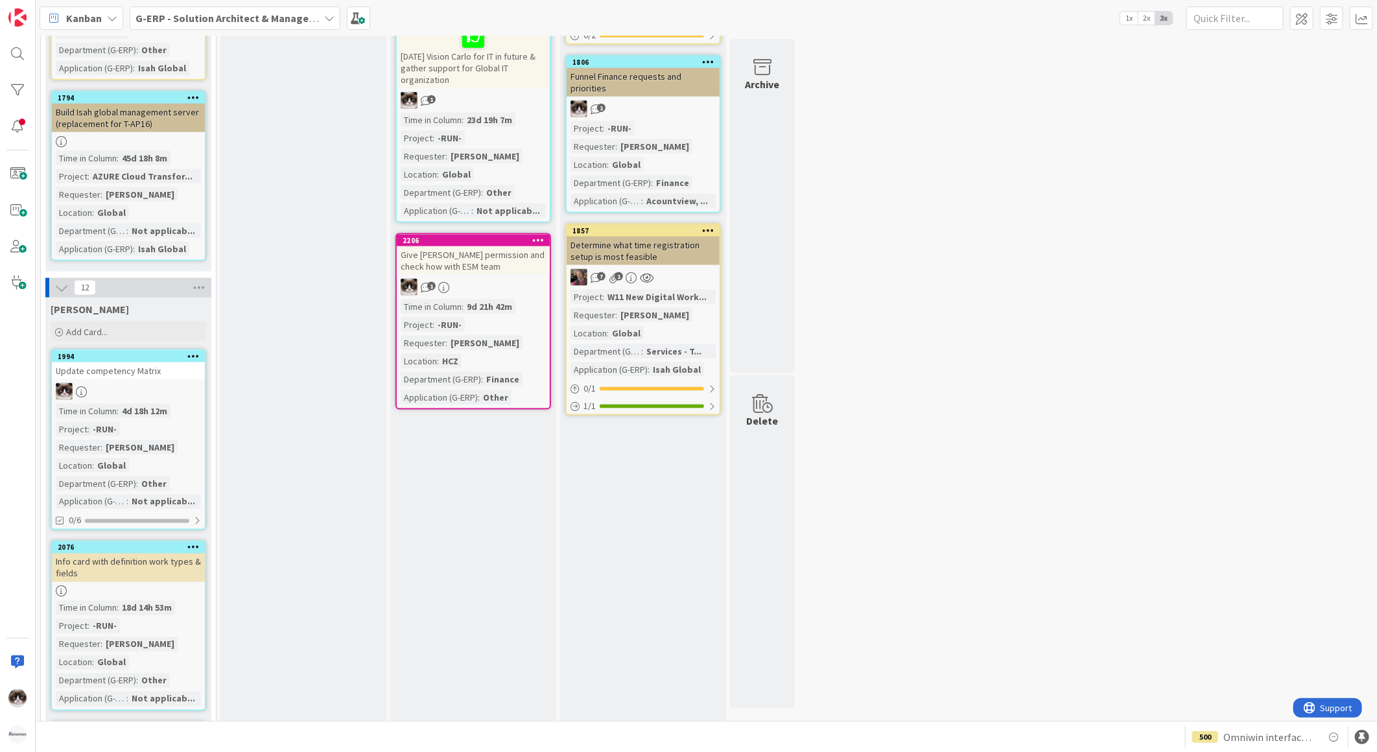
scroll to position [864, 0]
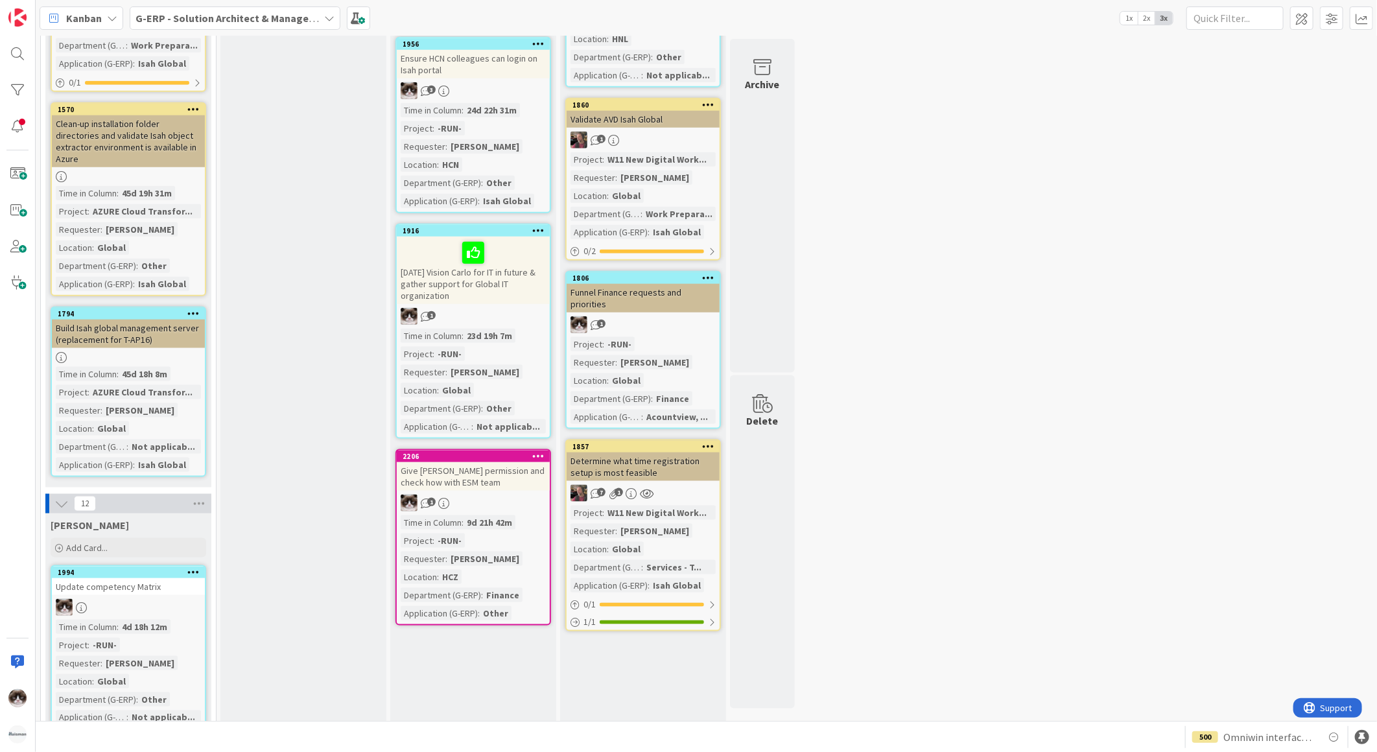
click at [498, 495] on div "1" at bounding box center [473, 503] width 153 height 17
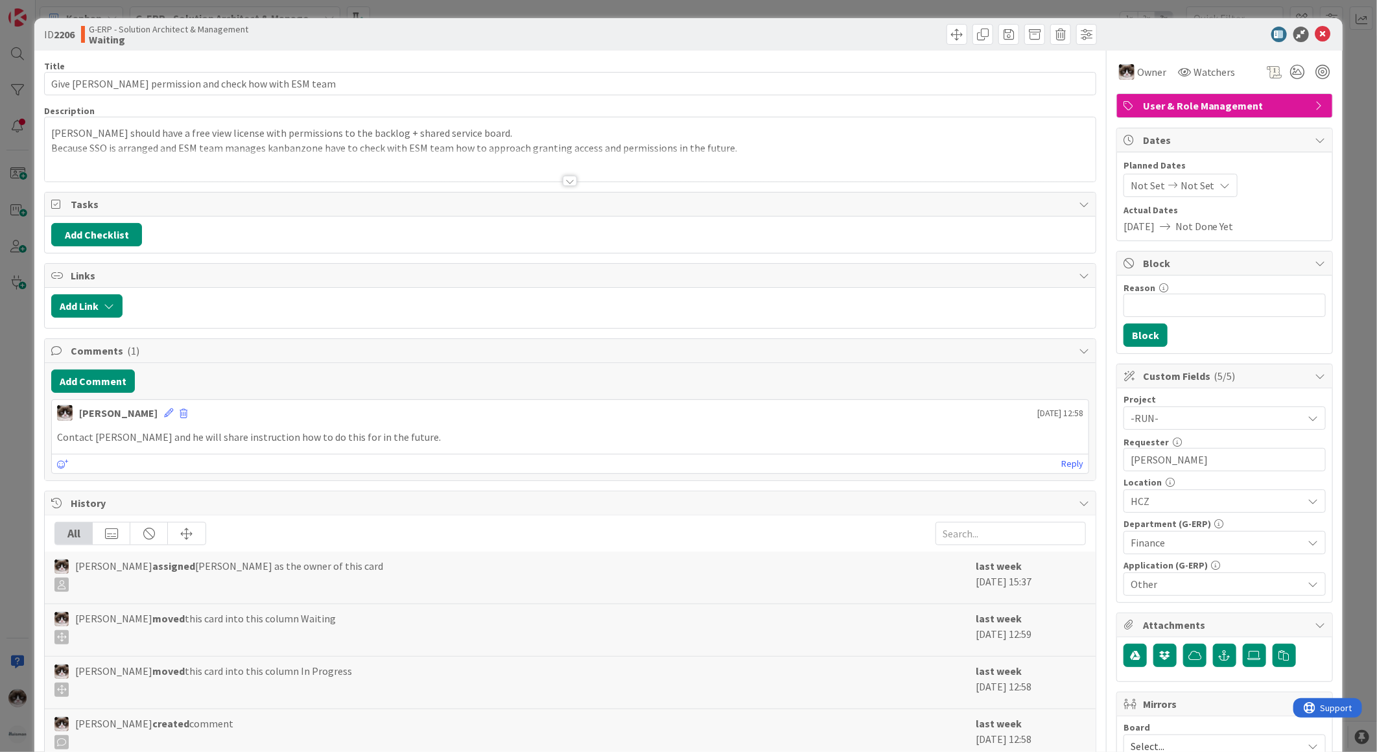
click at [554, 180] on div at bounding box center [570, 165] width 1051 height 33
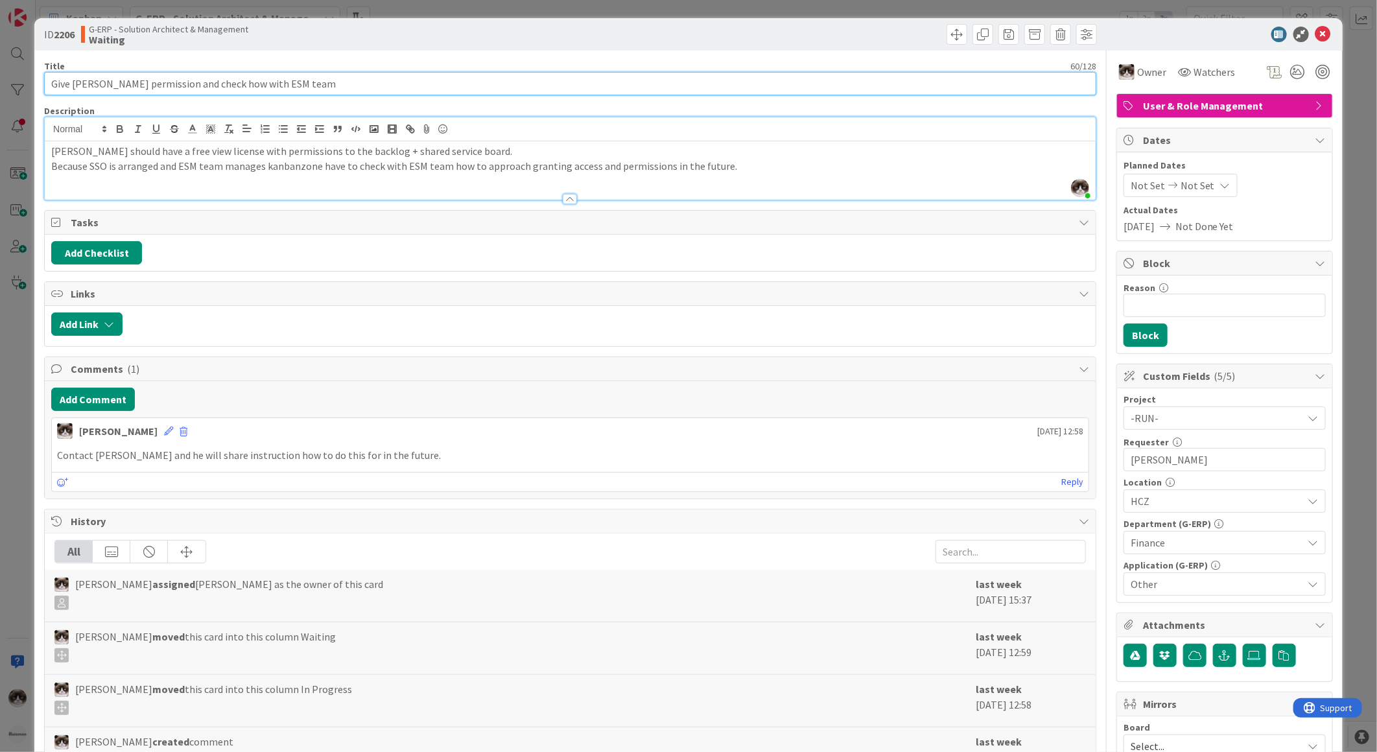
drag, startPoint x: 148, startPoint y: 84, endPoint x: 73, endPoint y: 82, distance: 75.3
click at [73, 82] on input "Give [PERSON_NAME] permission and check how with ESM team" at bounding box center [570, 83] width 1053 height 23
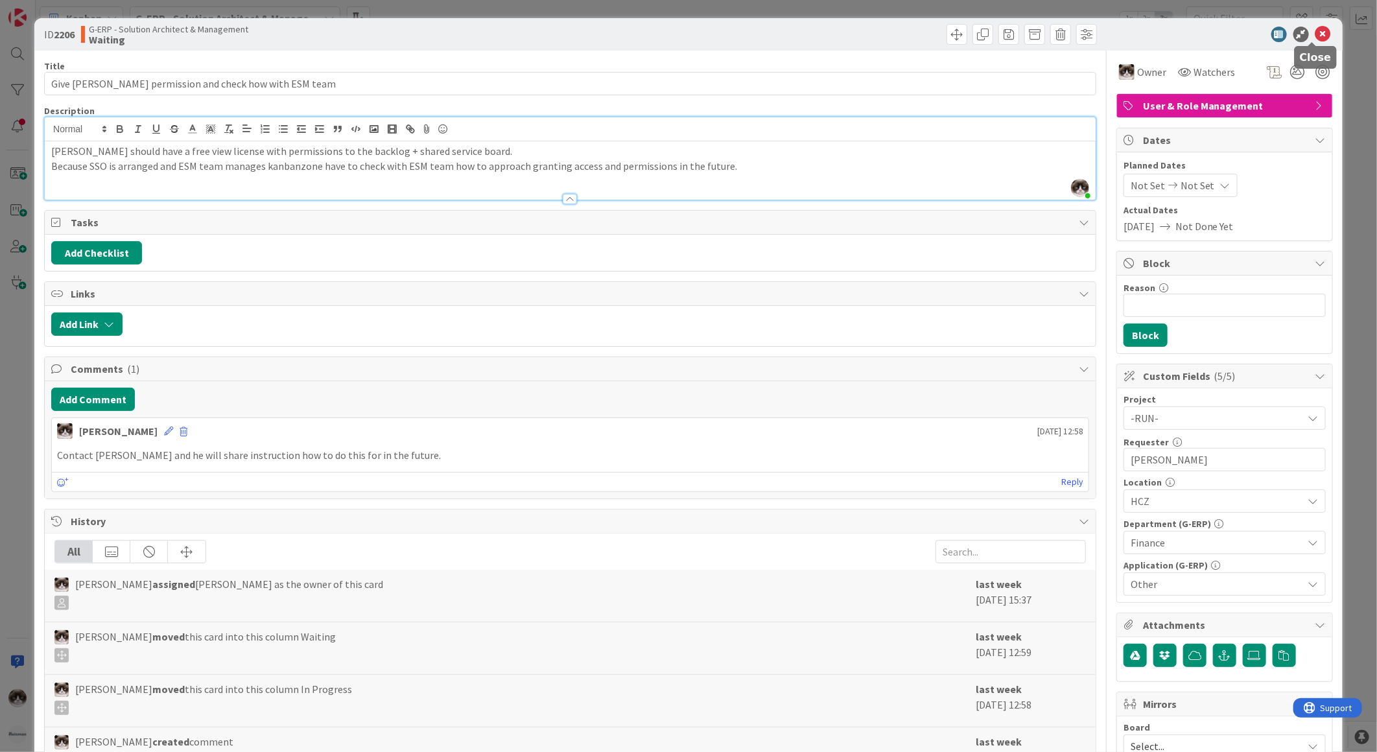
click at [1316, 30] on icon at bounding box center [1324, 35] width 16 height 16
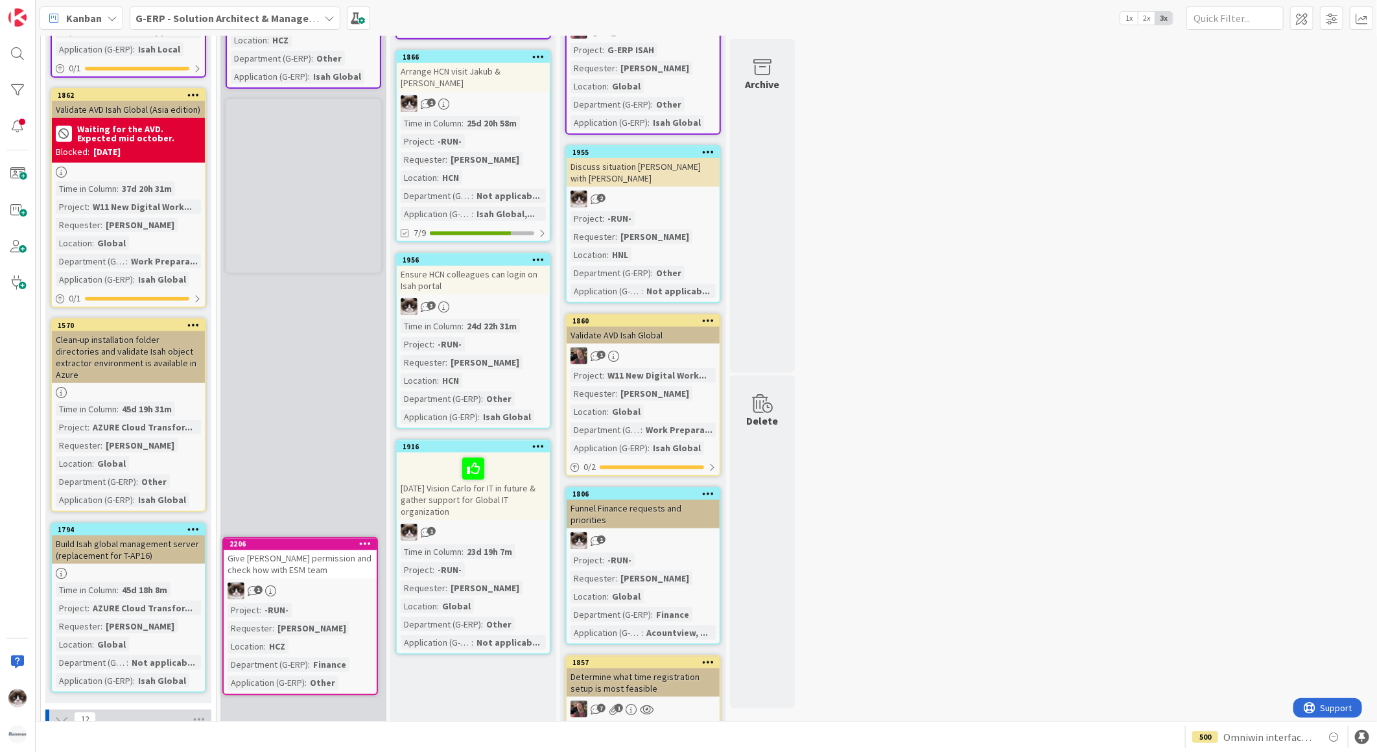
scroll to position [678, 0]
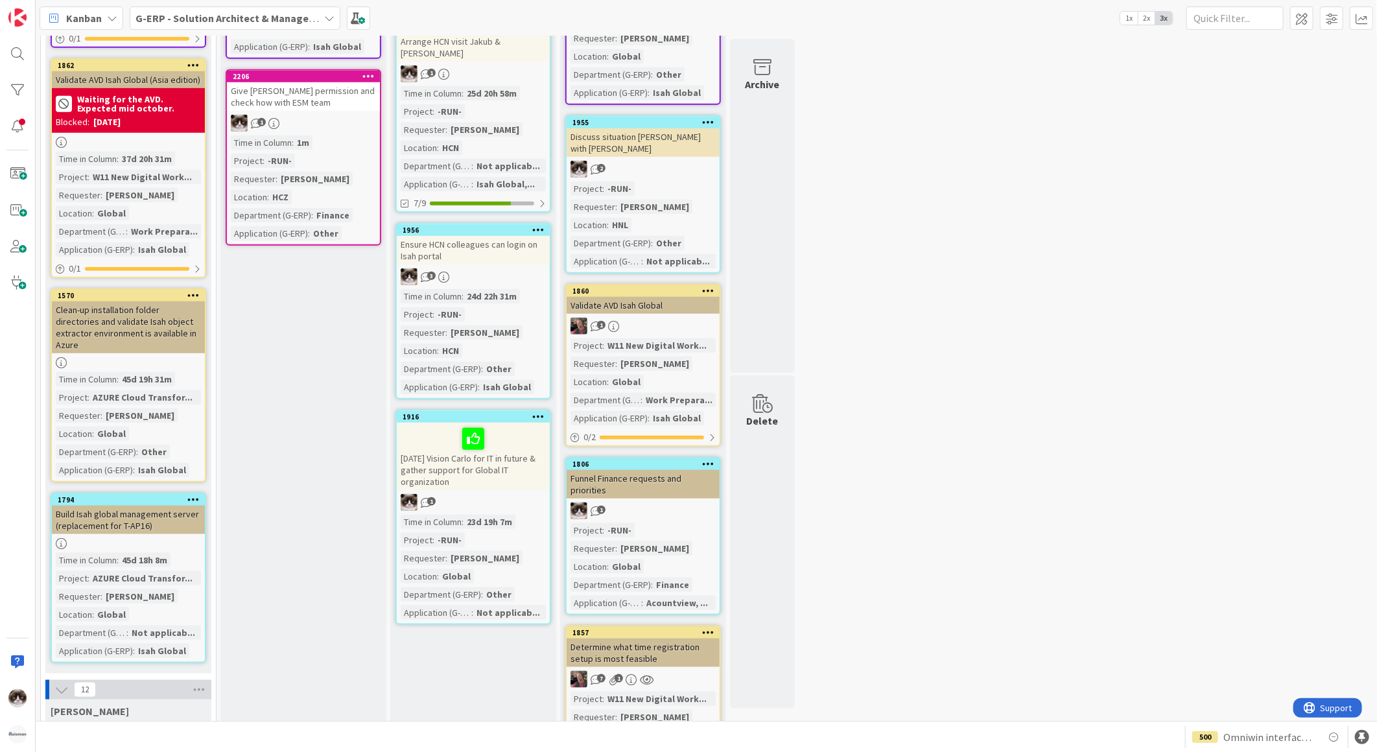
click at [484, 456] on div "1916 [DATE] Vision Carlo for IT in future & gather support for Global IT organi…" at bounding box center [474, 517] width 156 height 215
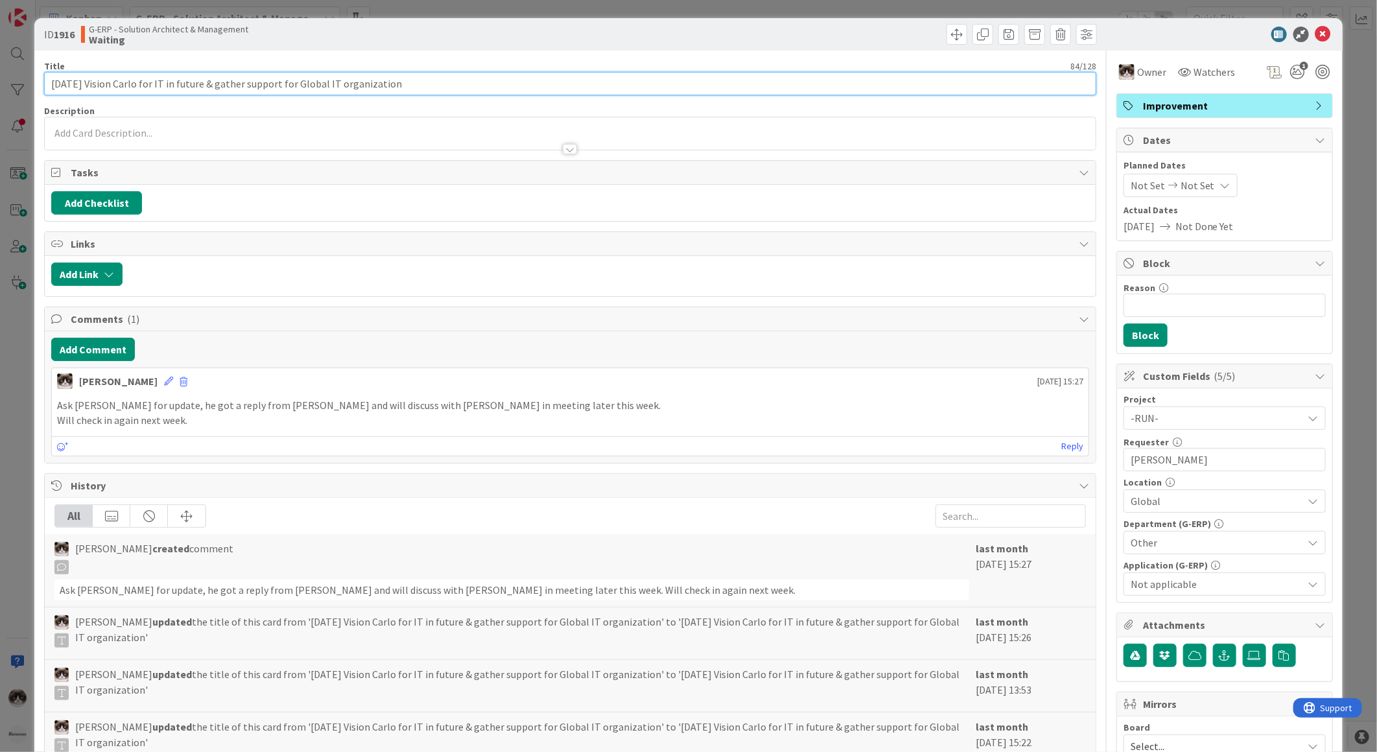
click at [60, 85] on input "[DATE] Vision Carlo for IT in future & gather support for Global IT organization" at bounding box center [570, 83] width 1053 height 23
click at [55, 88] on input "0-10-2025 Vision Carlo for IT in future & gather support for Global IT organiza…" at bounding box center [570, 83] width 1053 height 23
type input "[DATE] Vision Carlo for IT in future & gather support for Global IT organization"
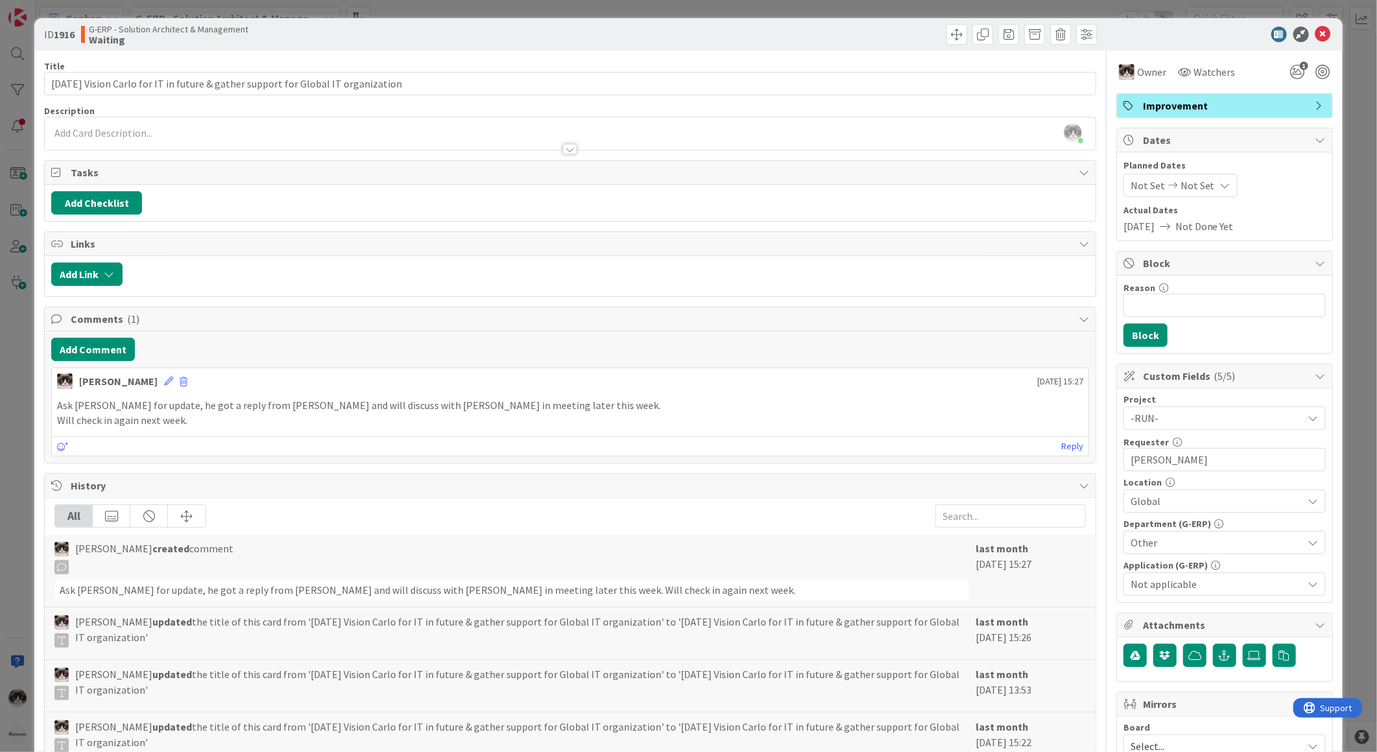
click at [504, 123] on div "[PERSON_NAME] just joined" at bounding box center [570, 133] width 1051 height 32
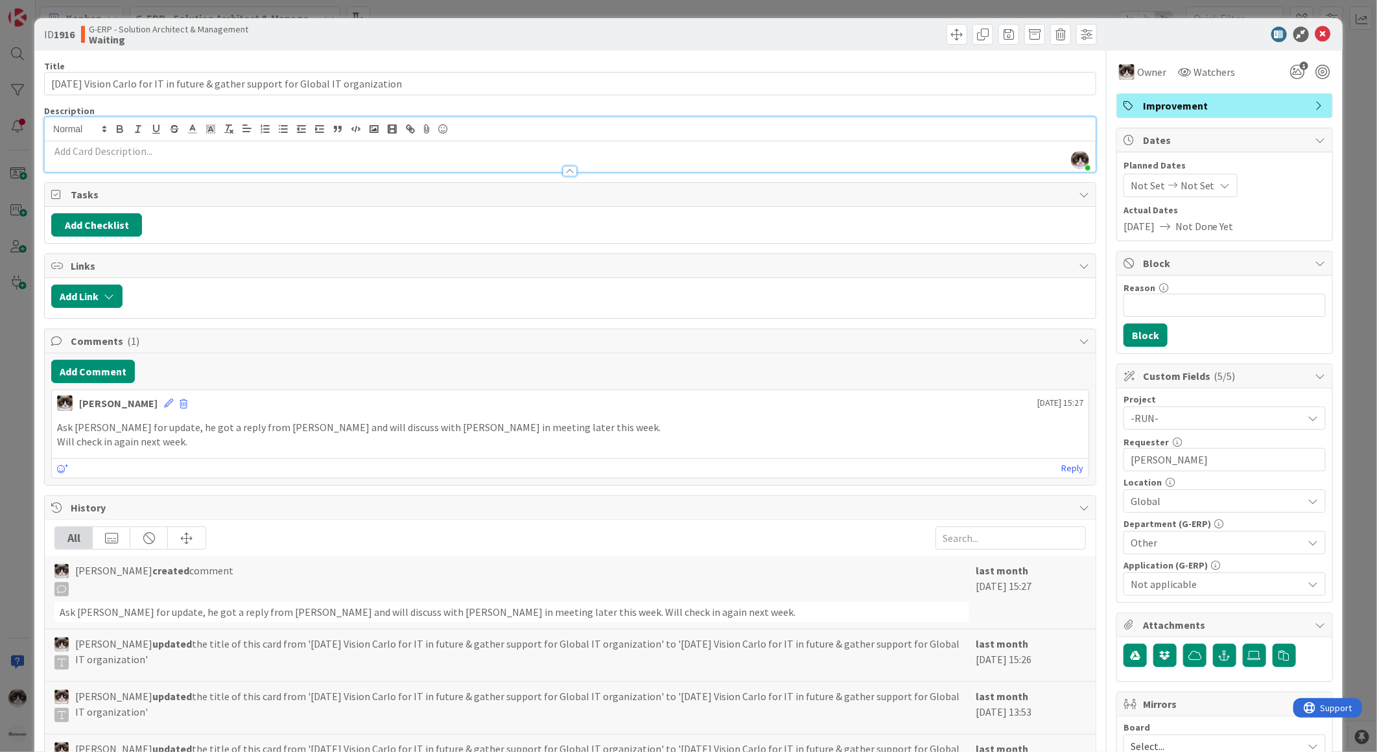
click at [1317, 33] on icon at bounding box center [1324, 35] width 16 height 16
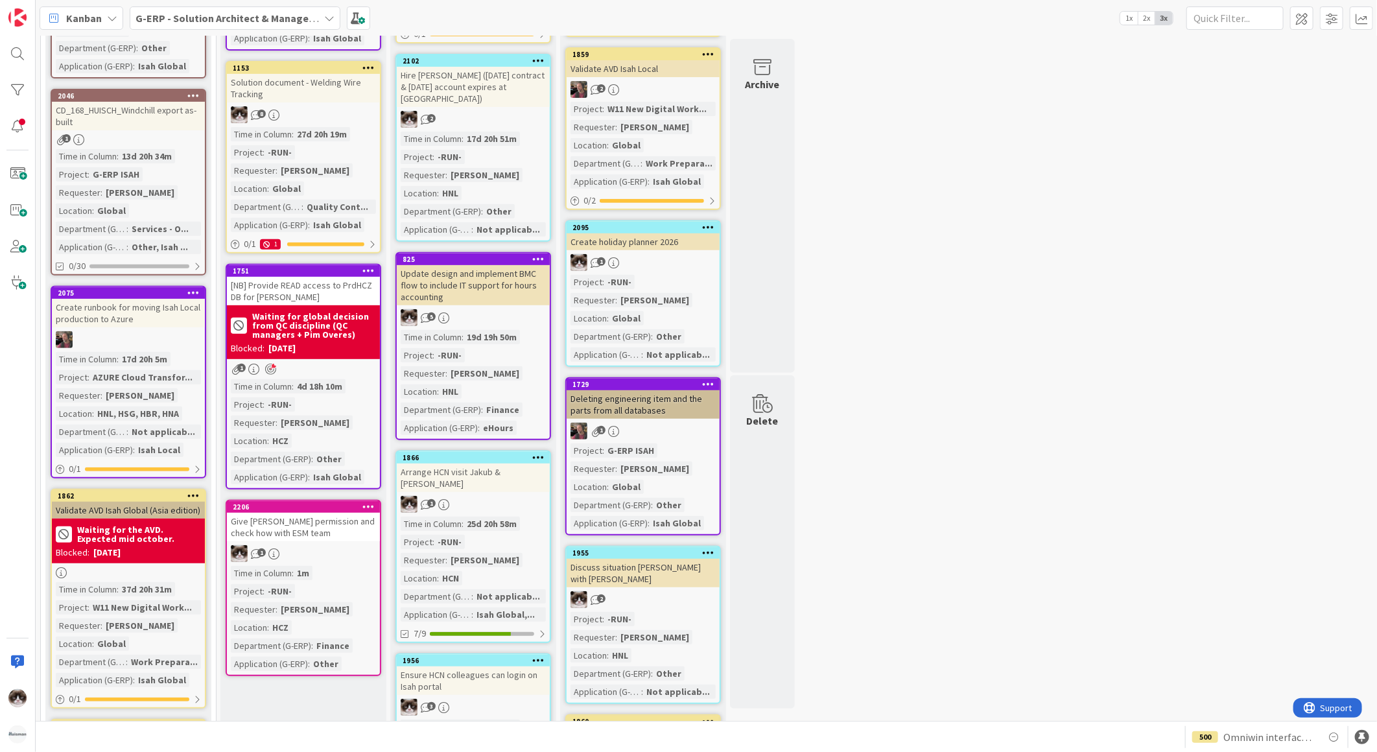
scroll to position [246, 0]
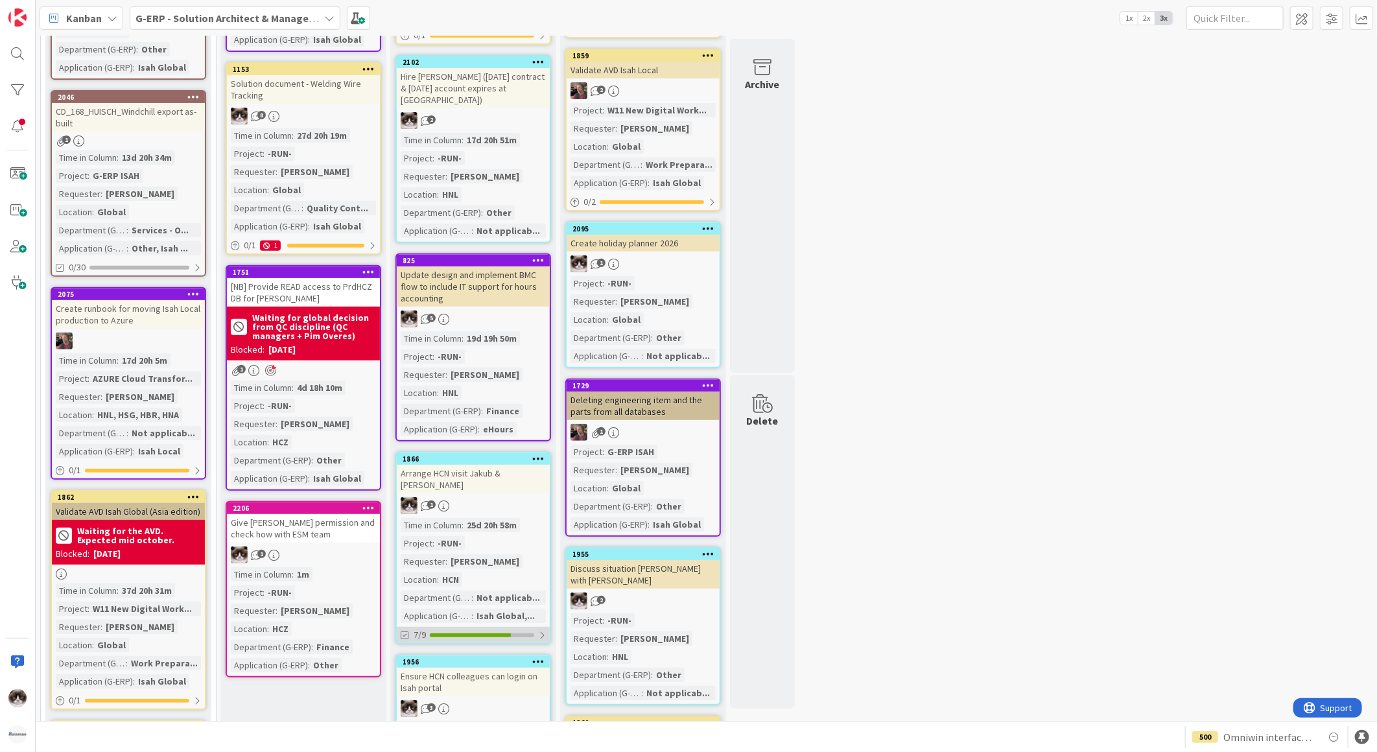
click at [545, 627] on div "7/9" at bounding box center [473, 635] width 153 height 16
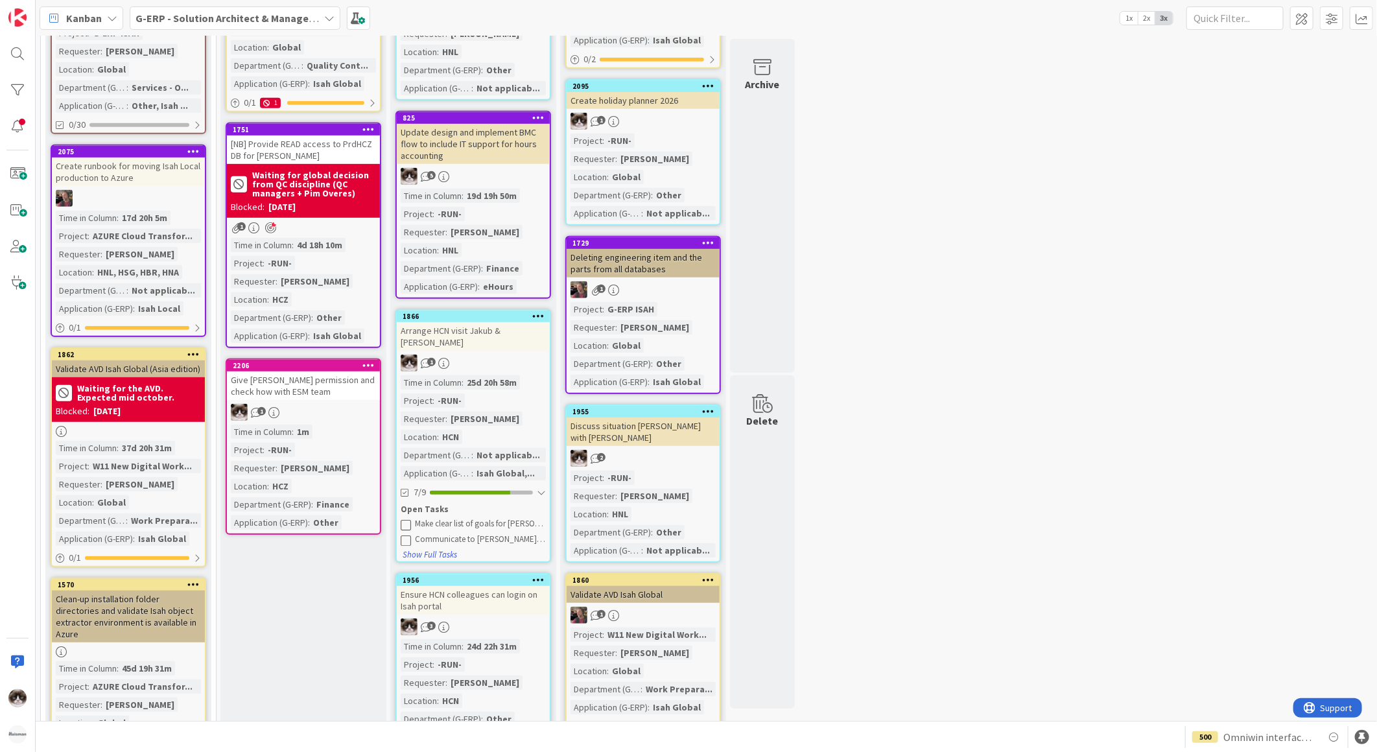
scroll to position [390, 0]
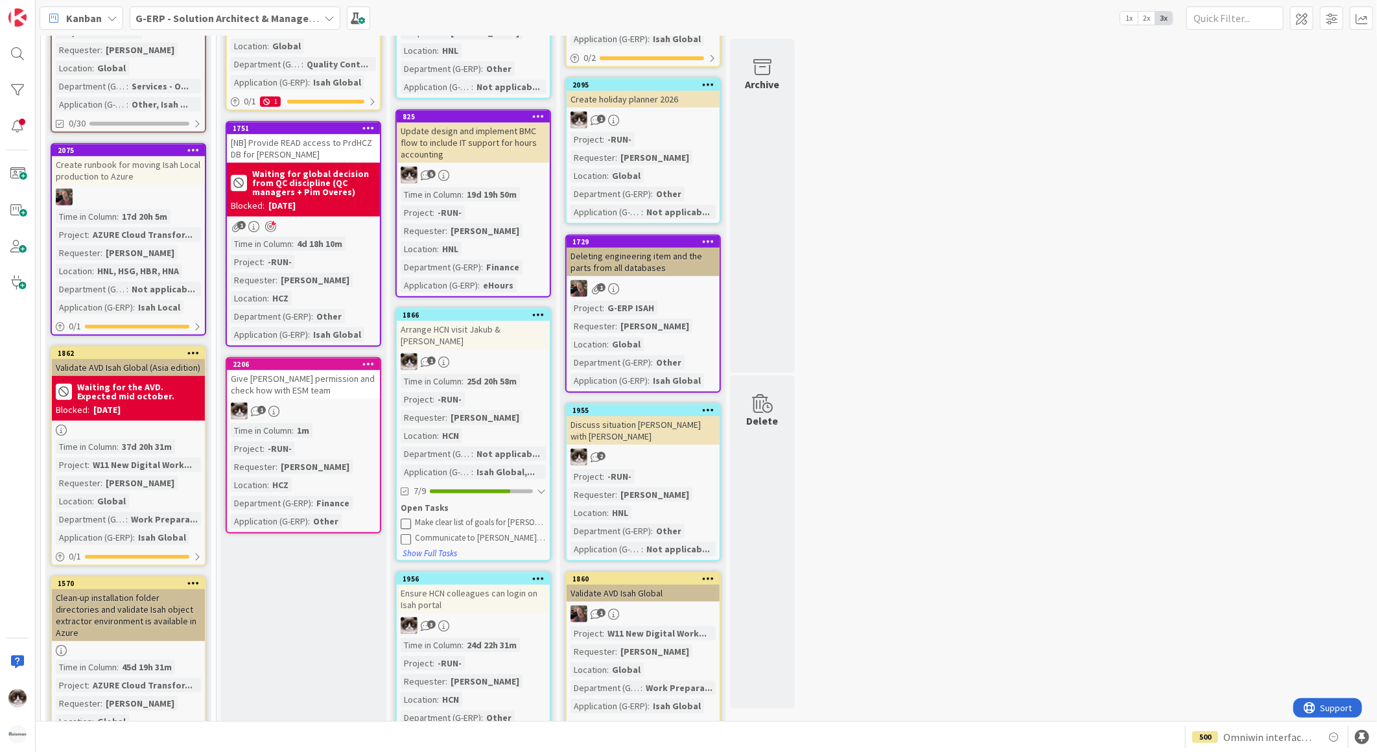
click at [409, 518] on icon at bounding box center [406, 523] width 10 height 10
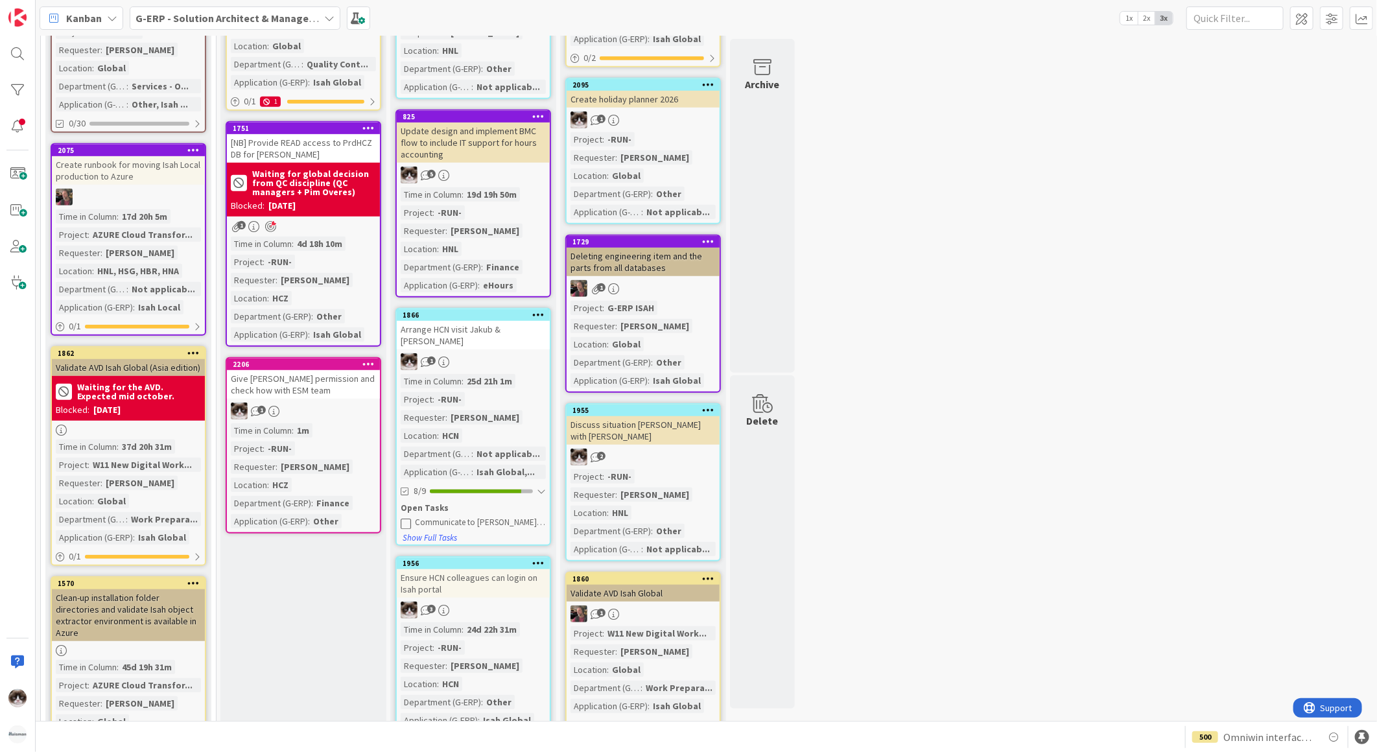
click at [407, 518] on icon at bounding box center [406, 523] width 10 height 10
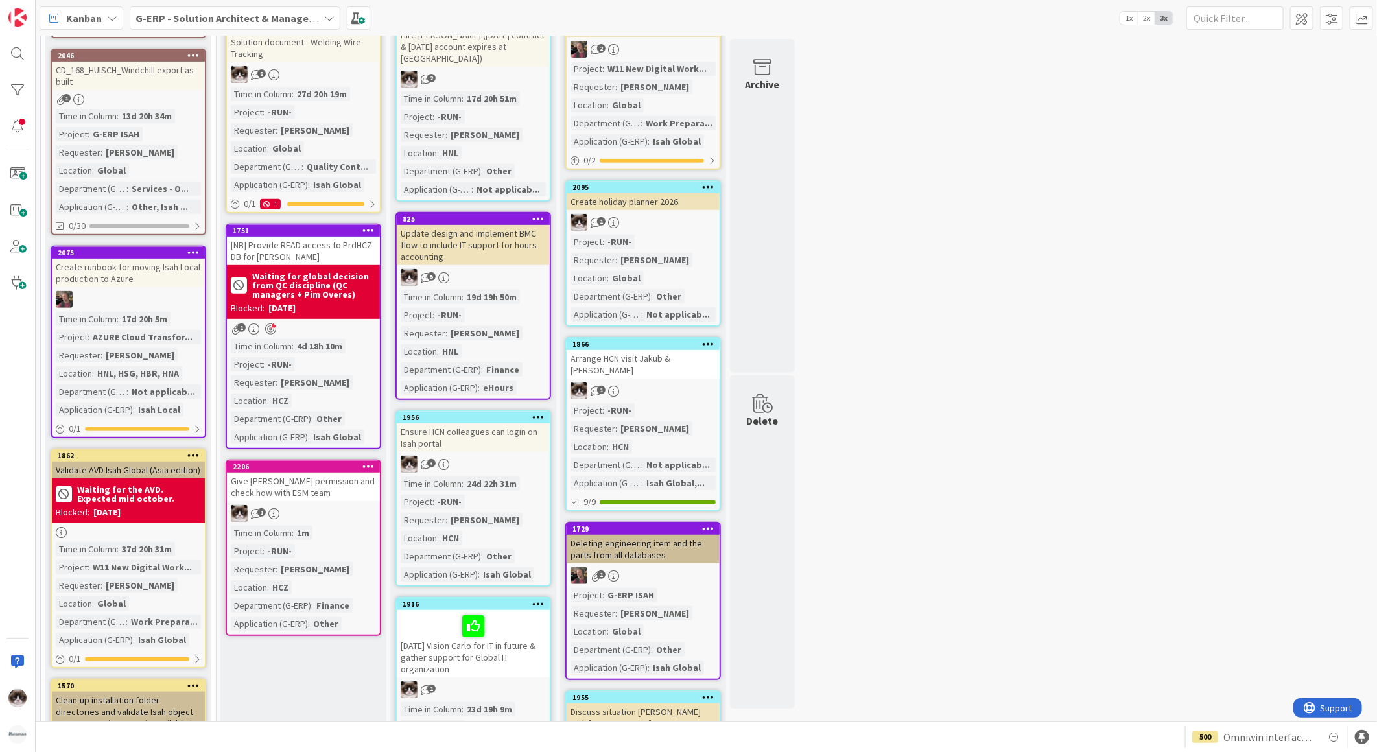
scroll to position [0, 0]
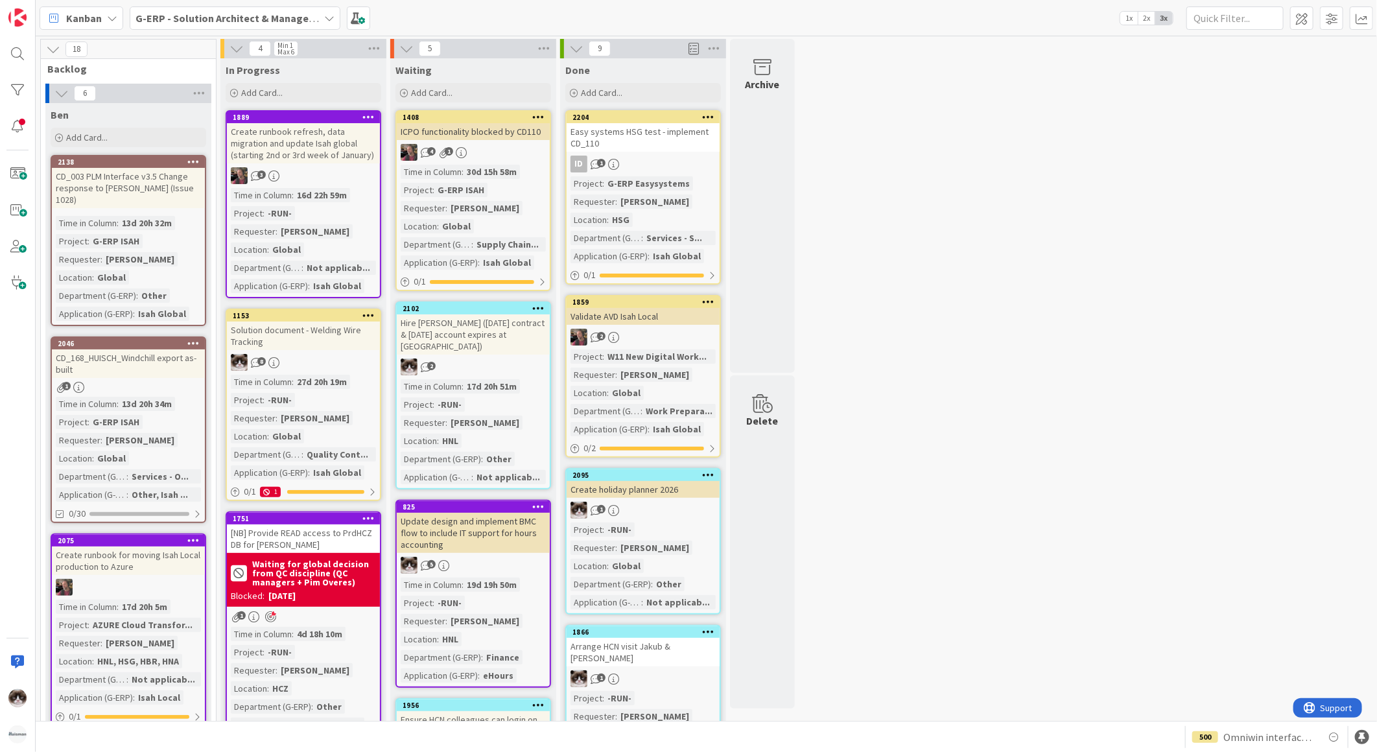
click at [287, 21] on b "G-ERP - Solution Architect & Management" at bounding box center [235, 18] width 198 height 13
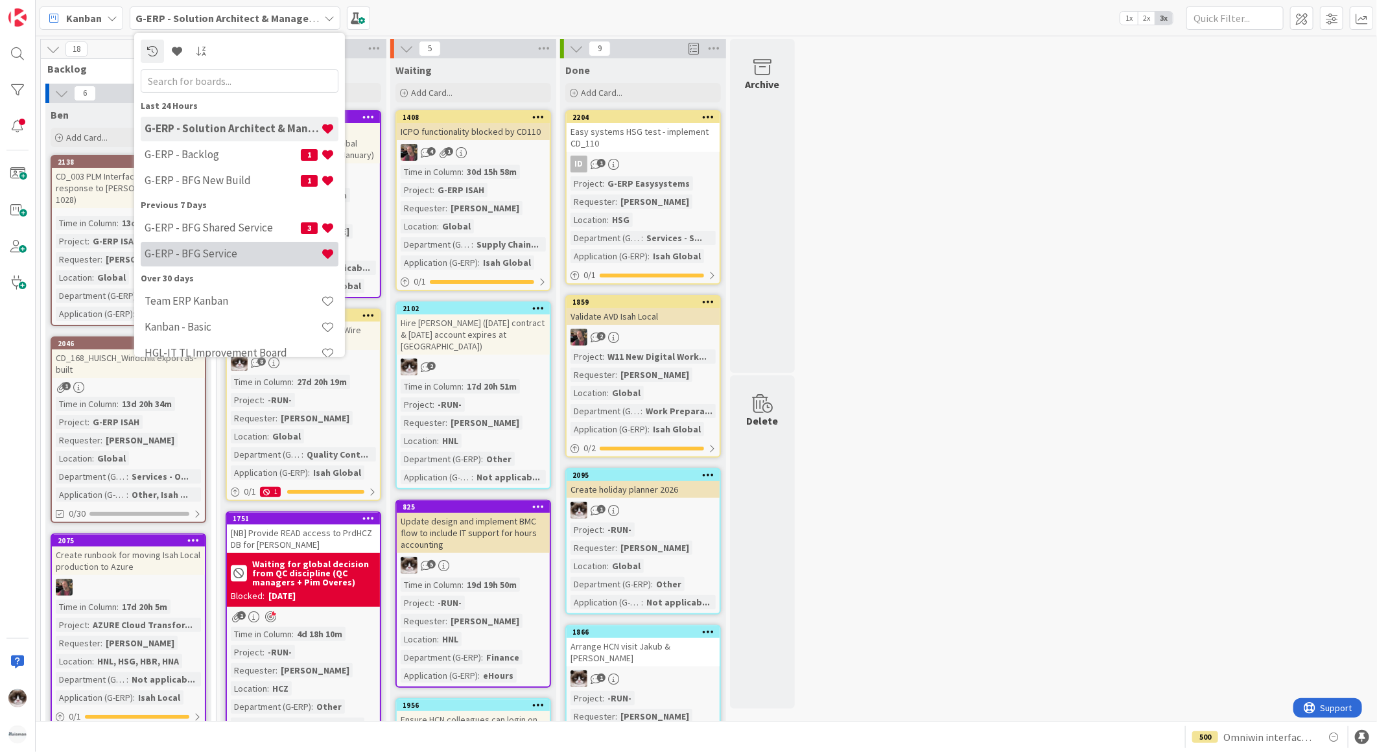
click at [222, 254] on h4 "G-ERP - BFG Service" at bounding box center [233, 253] width 176 height 13
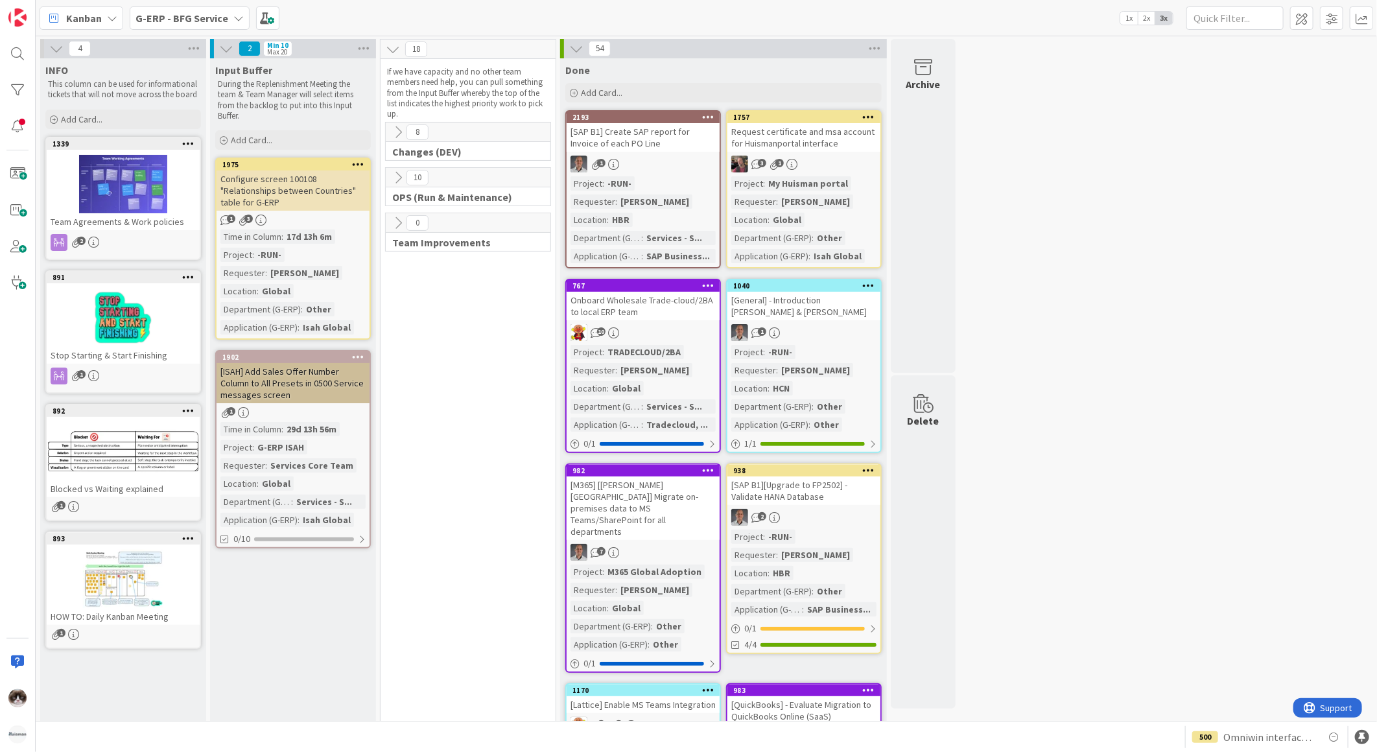
click at [233, 22] on icon at bounding box center [238, 18] width 10 height 10
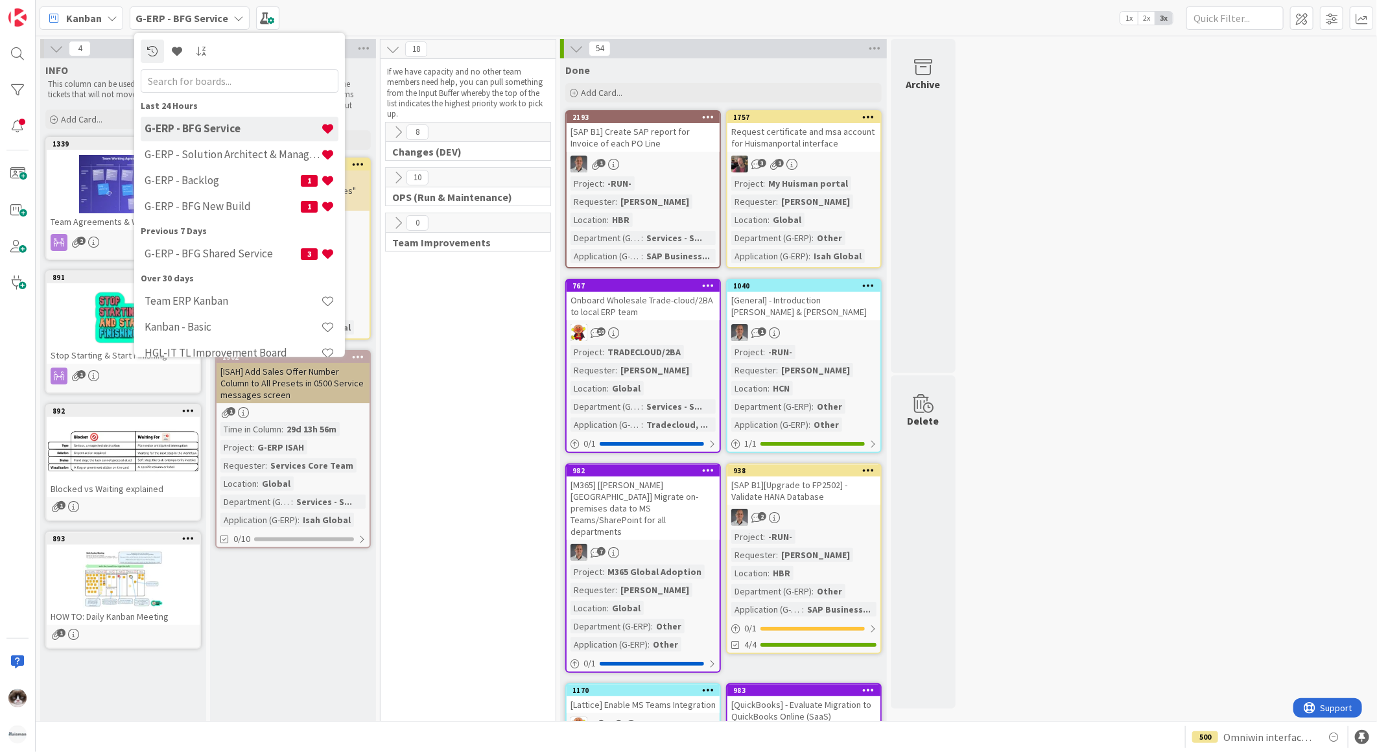
click at [197, 18] on b "G-ERP - BFG Service" at bounding box center [182, 18] width 93 height 13
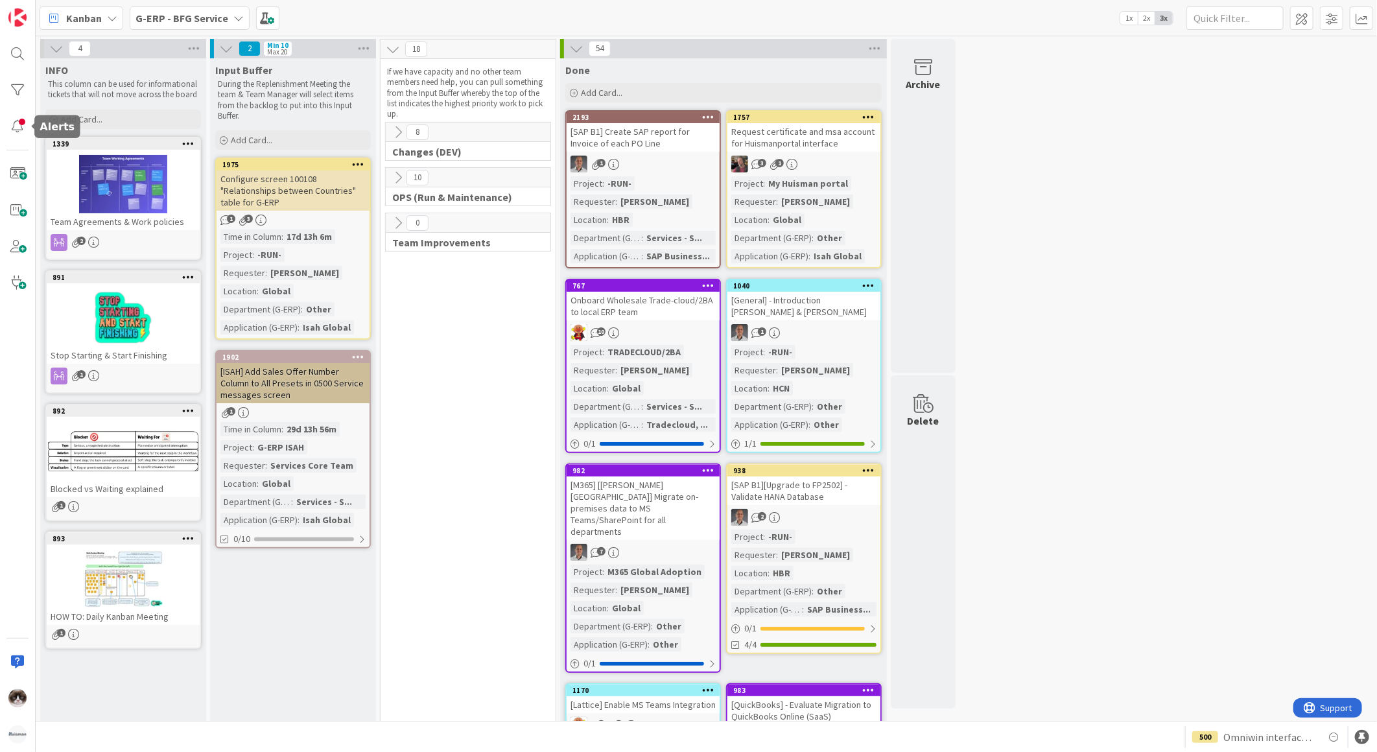
click at [4, 139] on div at bounding box center [18, 376] width 36 height 752
click at [10, 131] on div at bounding box center [18, 126] width 26 height 26
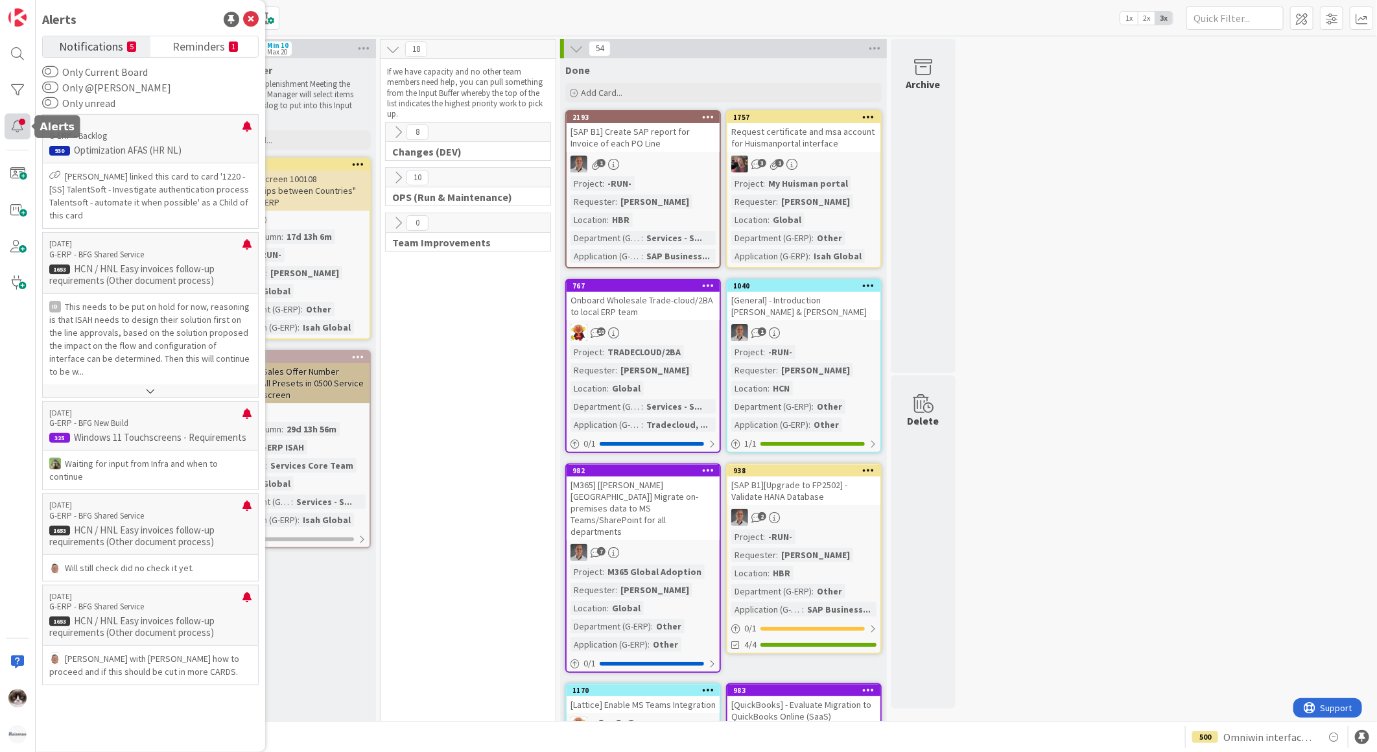
click at [23, 127] on div at bounding box center [18, 126] width 26 height 26
click at [244, 18] on icon at bounding box center [251, 20] width 16 height 16
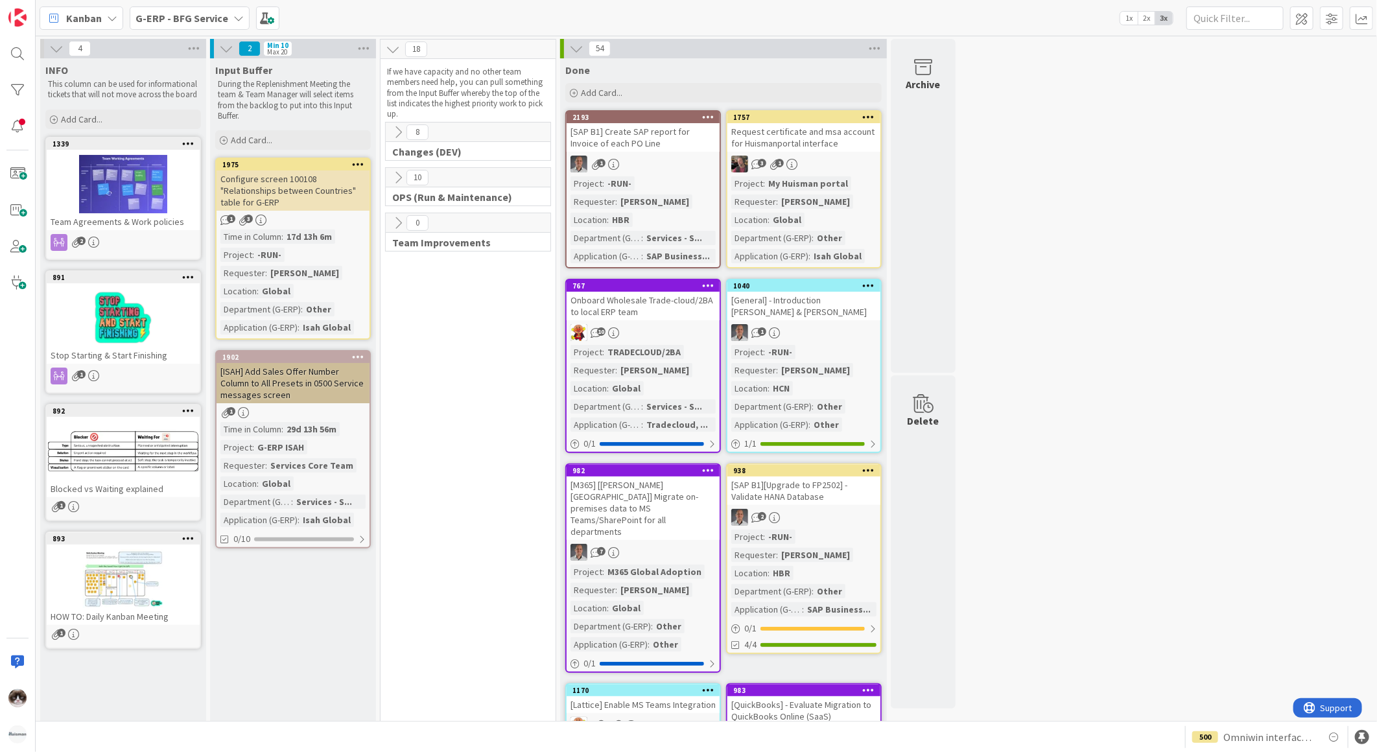
click at [189, 29] on div "G-ERP - BFG Service" at bounding box center [190, 17] width 120 height 23
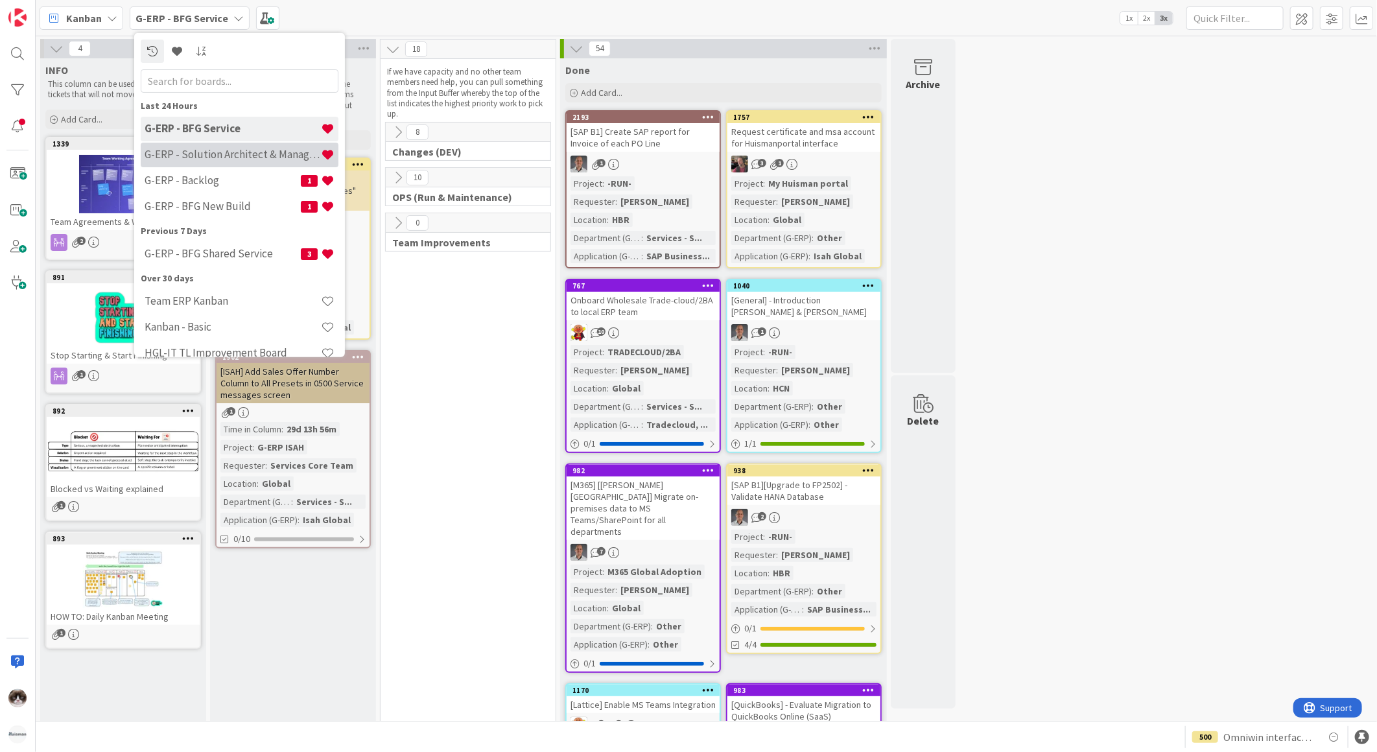
click at [244, 161] on div "G-ERP - Solution Architect & Management" at bounding box center [240, 154] width 198 height 25
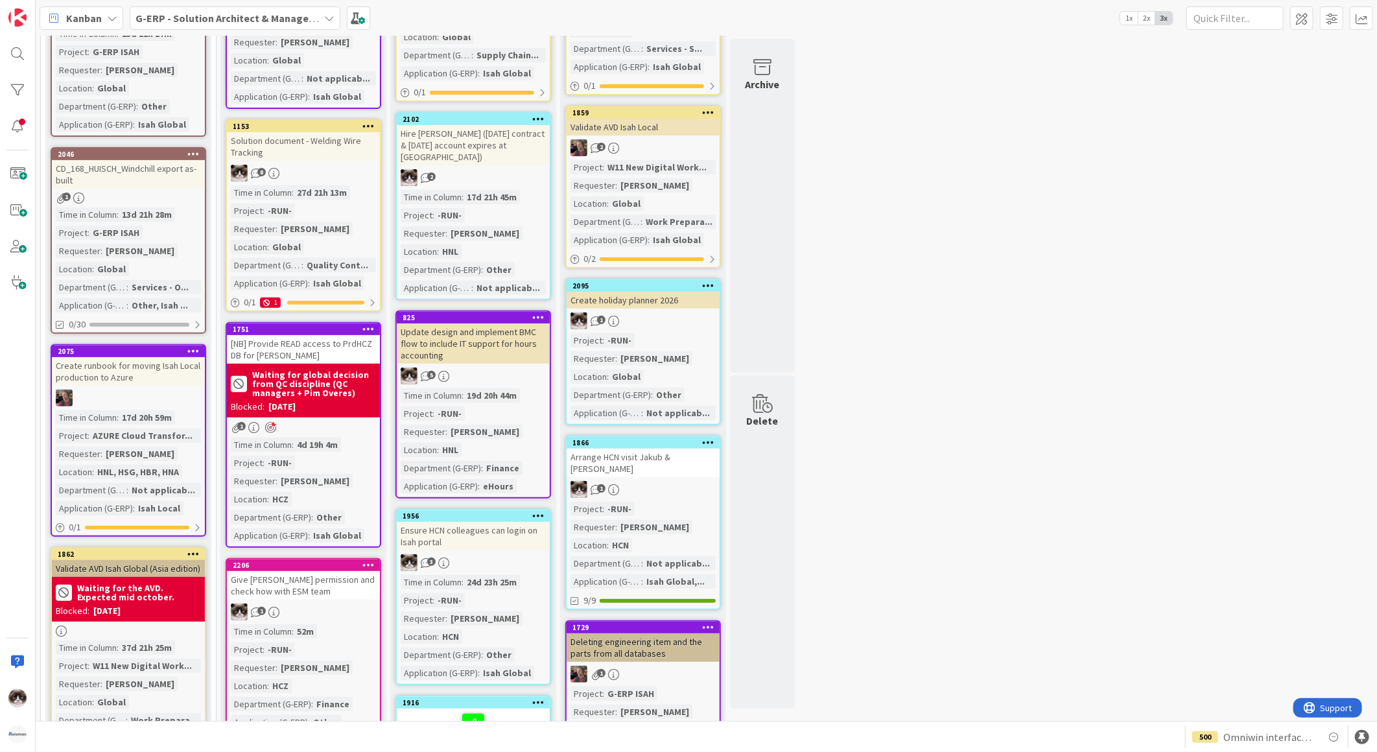
scroll to position [288, 0]
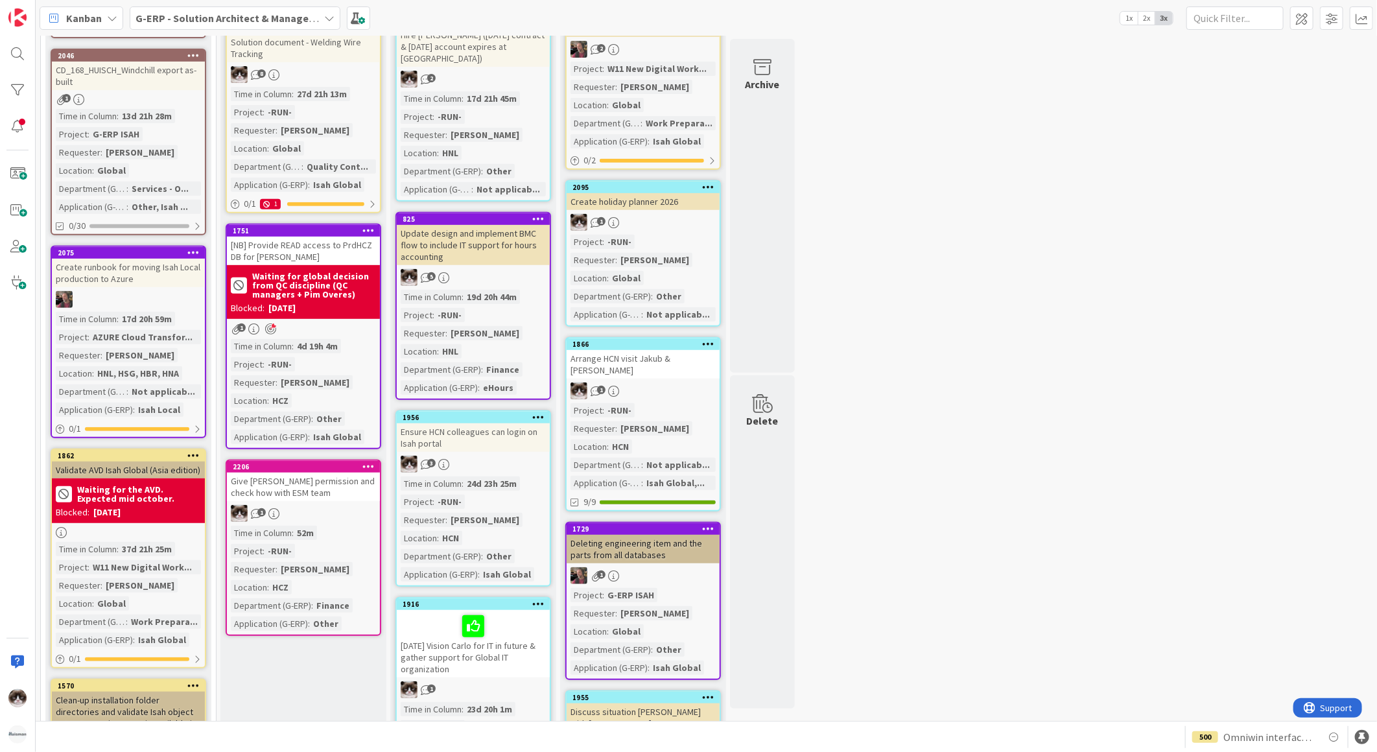
click at [504, 269] on div "5" at bounding box center [473, 277] width 153 height 17
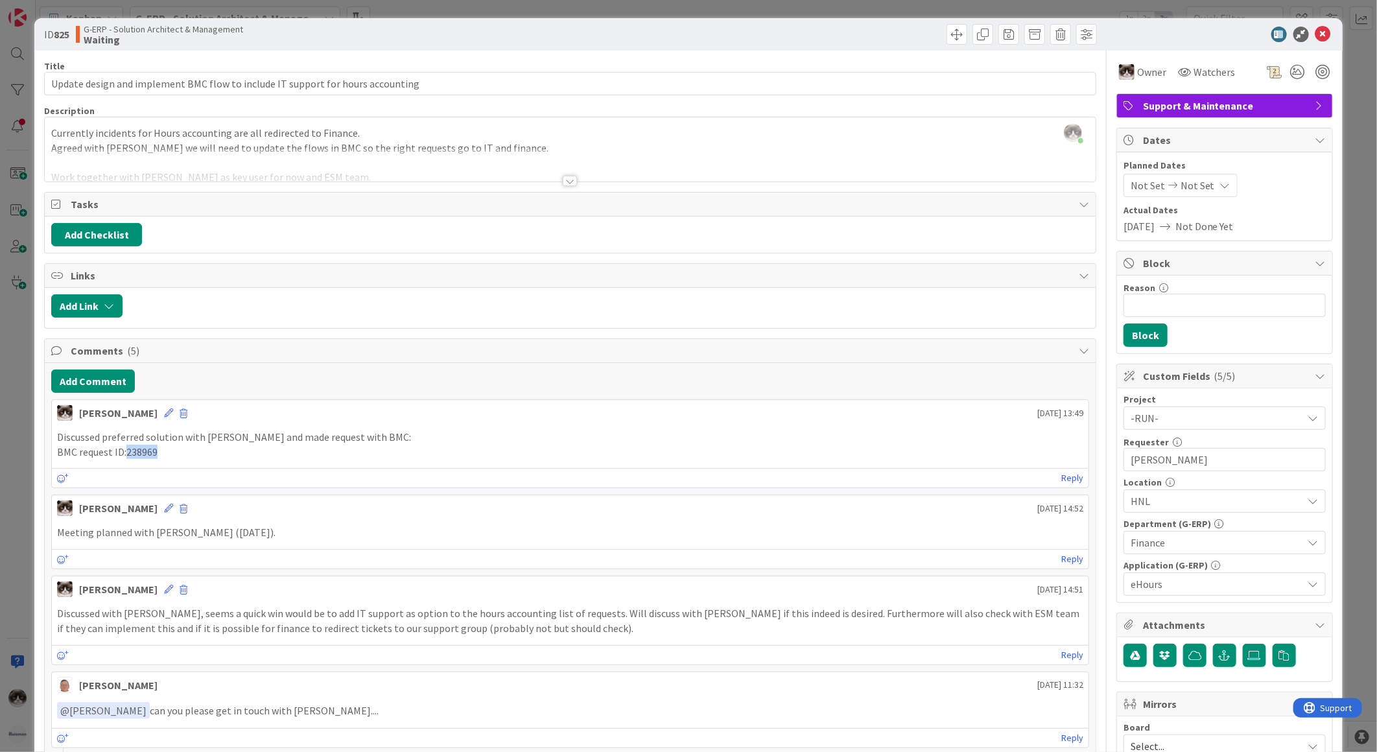
drag, startPoint x: 189, startPoint y: 455, endPoint x: 128, endPoint y: 456, distance: 60.3
click at [128, 456] on p "BMC request ID: 238969" at bounding box center [570, 452] width 1027 height 15
drag, startPoint x: 128, startPoint y: 456, endPoint x: 135, endPoint y: 457, distance: 6.5
copy p "238969"
click at [1316, 29] on icon at bounding box center [1324, 35] width 16 height 16
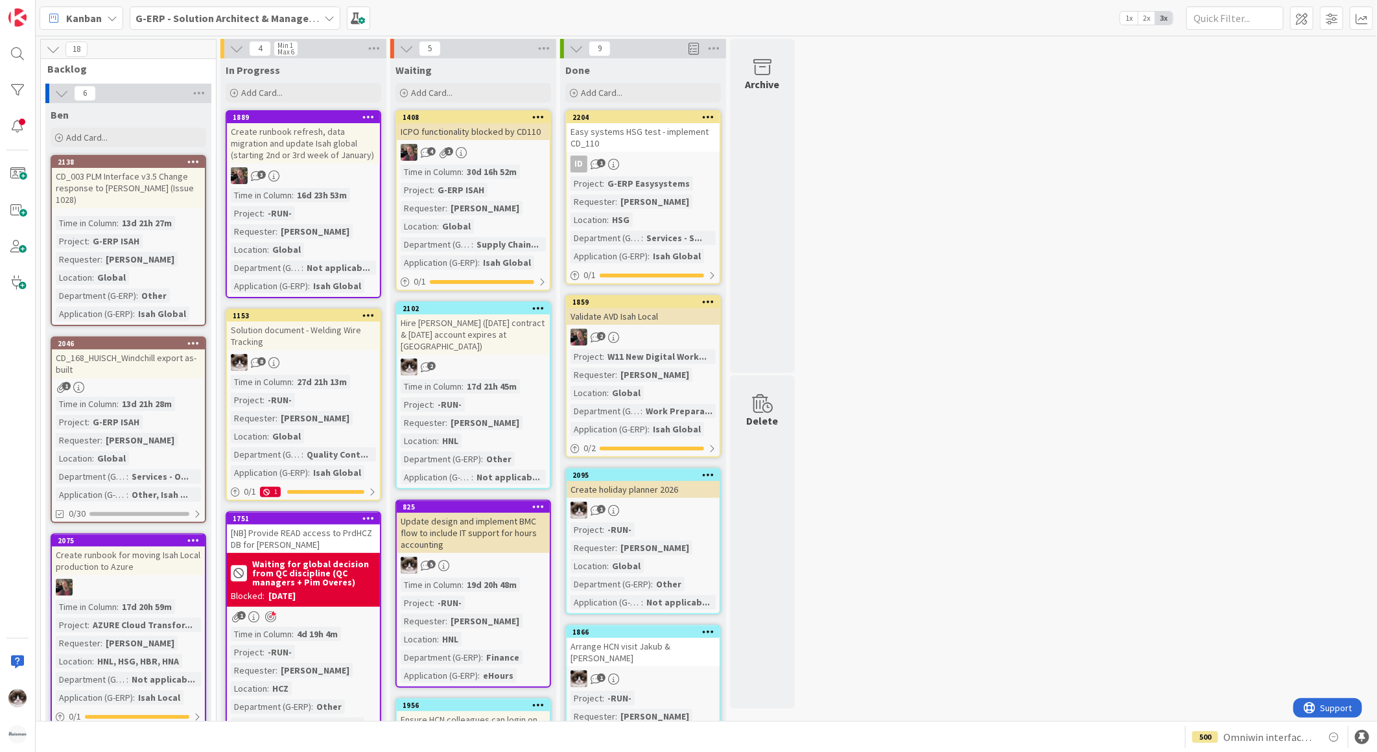
drag, startPoint x: 974, startPoint y: 182, endPoint x: 895, endPoint y: 277, distance: 123.9
drag, startPoint x: 879, startPoint y: 276, endPoint x: 859, endPoint y: 179, distance: 98.8
drag, startPoint x: 859, startPoint y: 179, endPoint x: 840, endPoint y: 115, distance: 66.3
drag, startPoint x: 840, startPoint y: 115, endPoint x: 831, endPoint y: 67, distance: 48.8
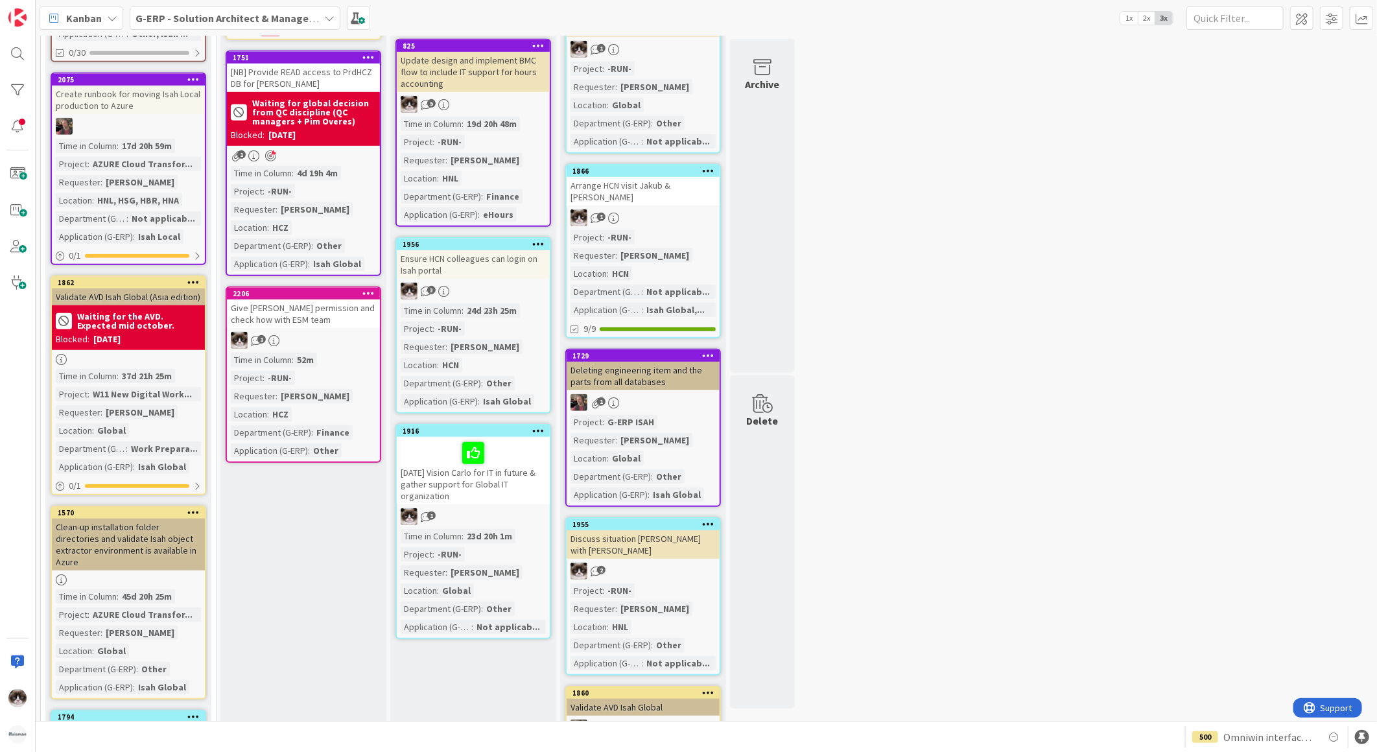
scroll to position [504, 0]
